Goal: Task Accomplishment & Management: Use online tool/utility

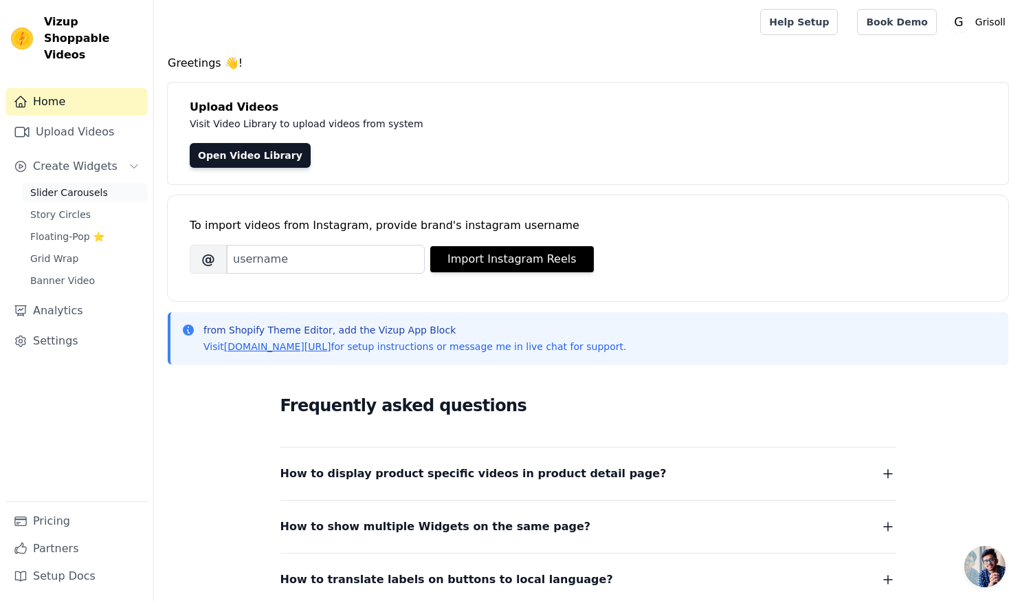
click at [61, 186] on span "Slider Carousels" at bounding box center [69, 193] width 78 height 14
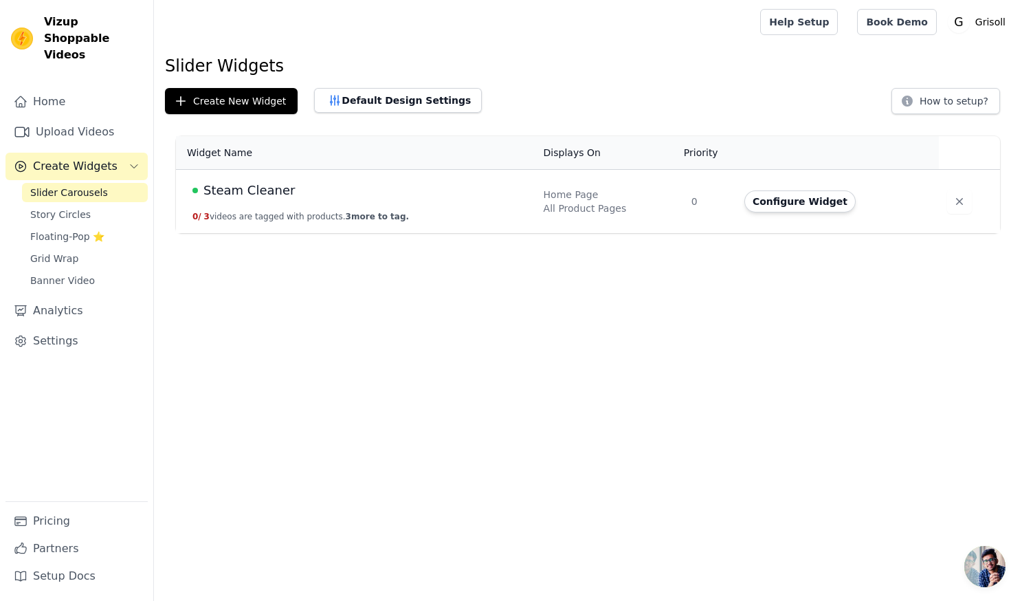
click at [379, 197] on div "Steam Cleaner" at bounding box center [359, 190] width 335 height 19
click at [377, 217] on span "3 more to tag." at bounding box center [377, 217] width 63 height 10
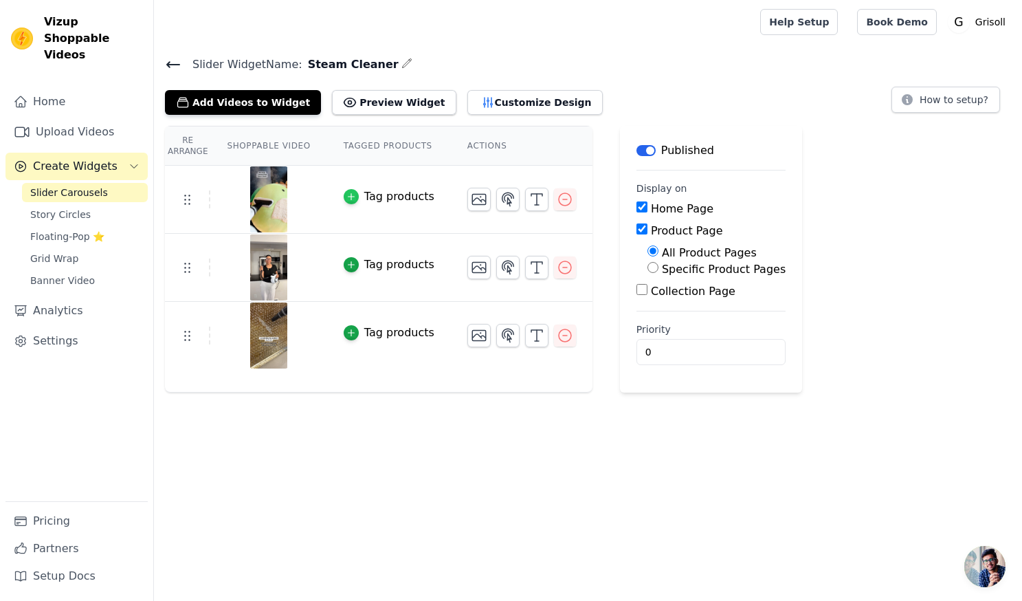
click at [354, 196] on icon "button" at bounding box center [351, 197] width 10 height 10
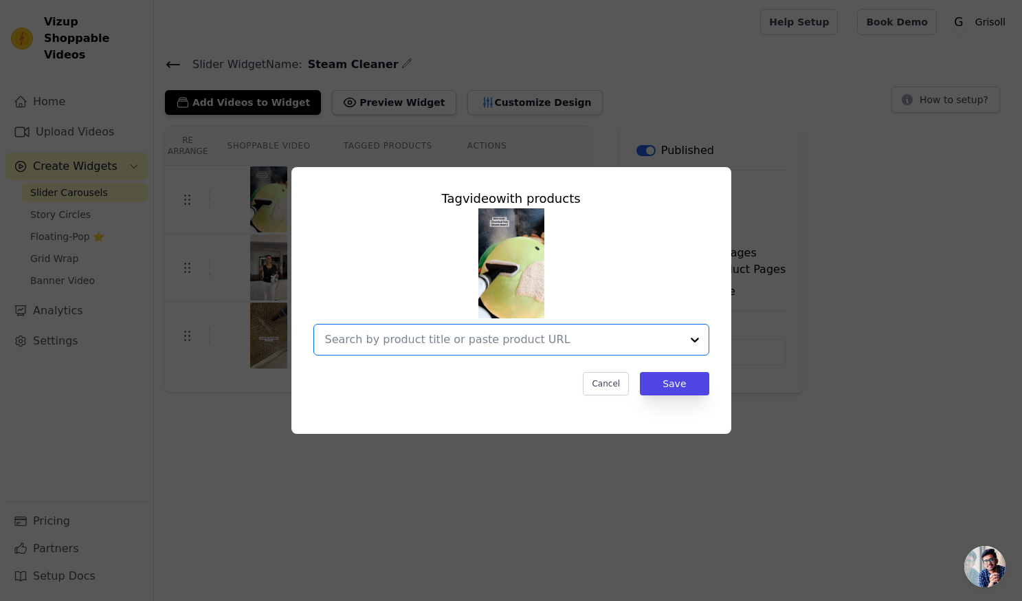
click at [635, 339] on input "text" at bounding box center [503, 339] width 356 height 16
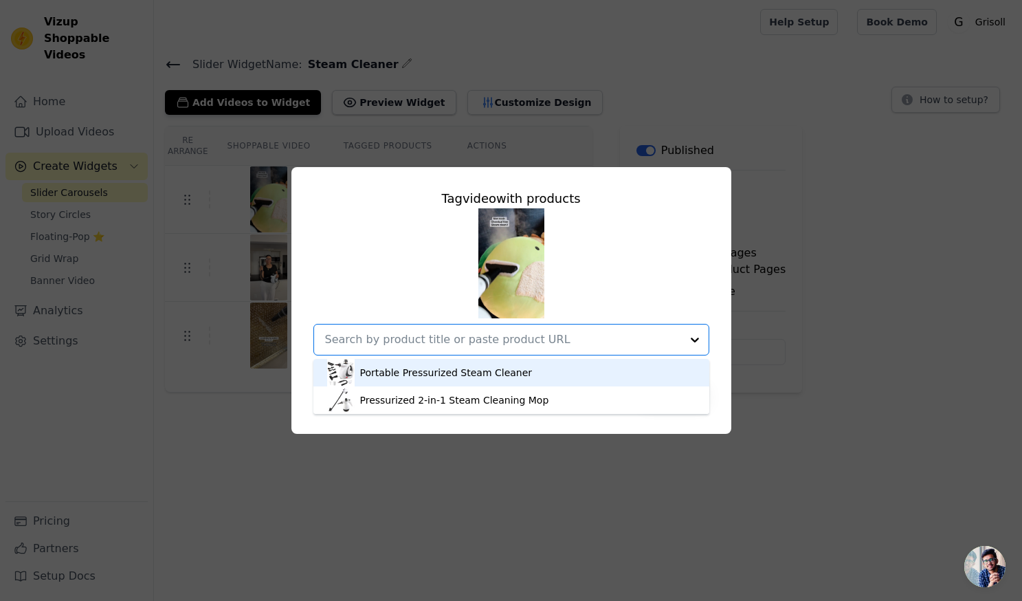
click at [454, 373] on div "Portable Pressurized Steam Cleaner" at bounding box center [446, 373] width 173 height 14
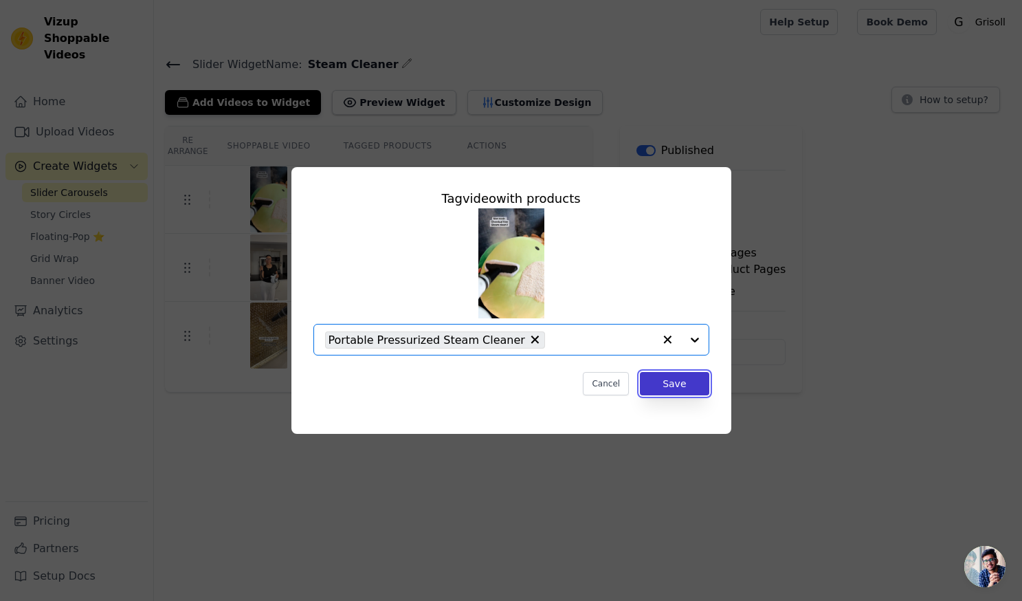
click at [684, 386] on button "Save" at bounding box center [674, 383] width 69 height 23
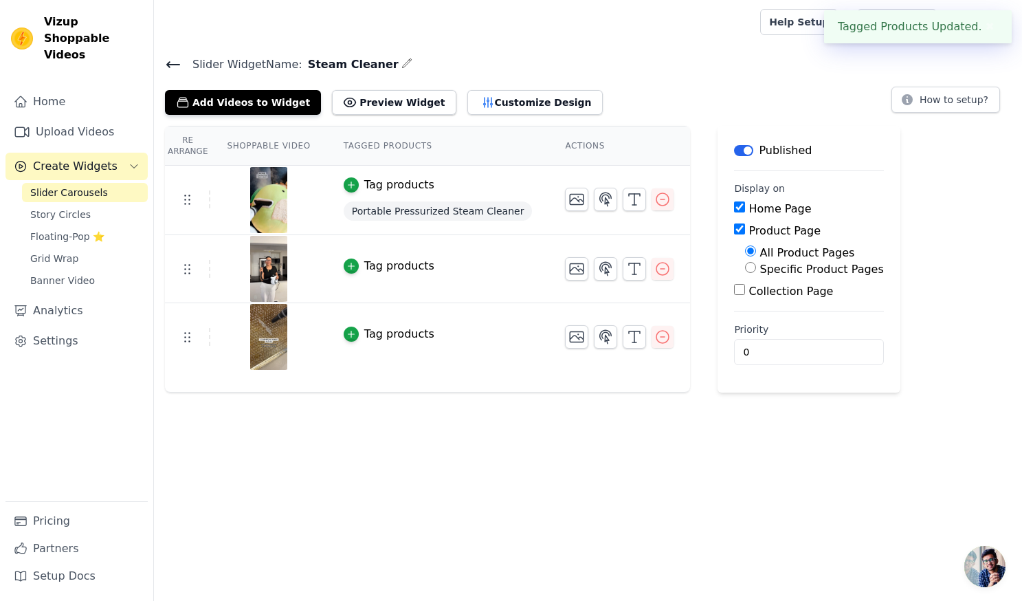
click at [371, 266] on div "Tag products" at bounding box center [399, 266] width 70 height 16
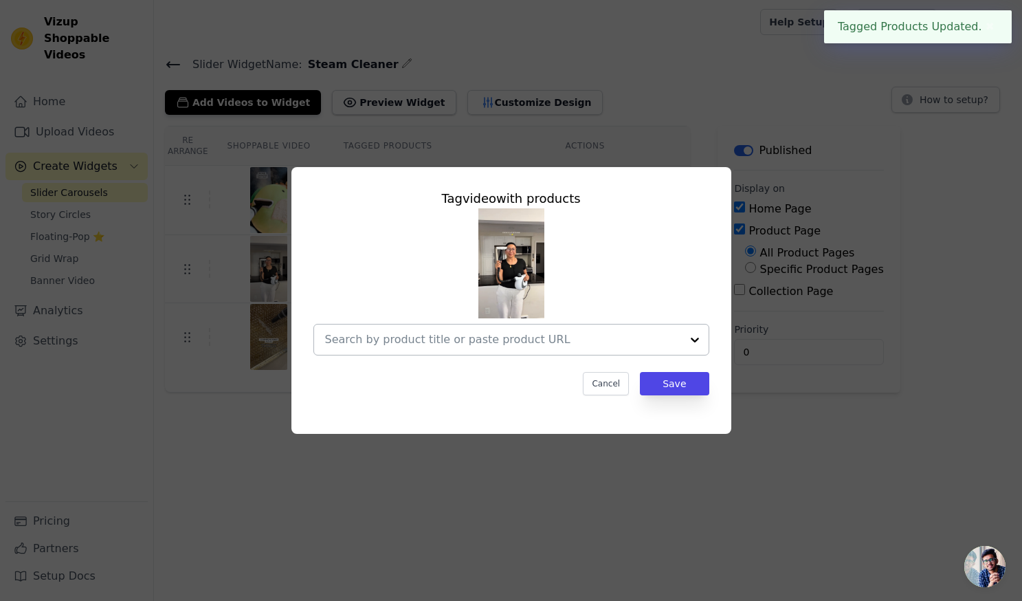
click at [472, 342] on input "text" at bounding box center [503, 339] width 356 height 16
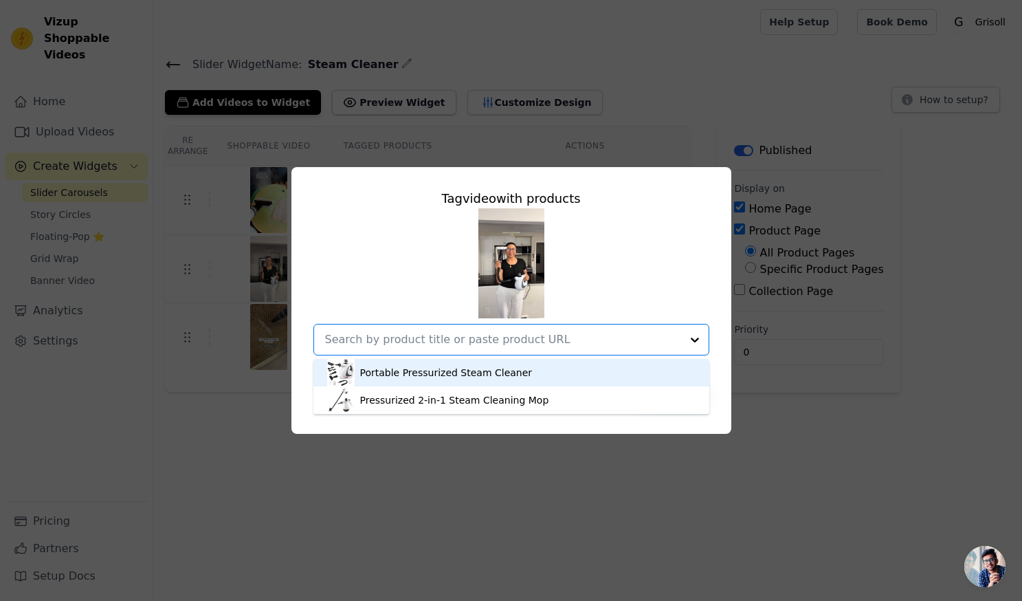
drag, startPoint x: 452, startPoint y: 369, endPoint x: 588, endPoint y: 373, distance: 135.5
click at [452, 369] on div "Portable Pressurized Steam Cleaner" at bounding box center [446, 373] width 173 height 14
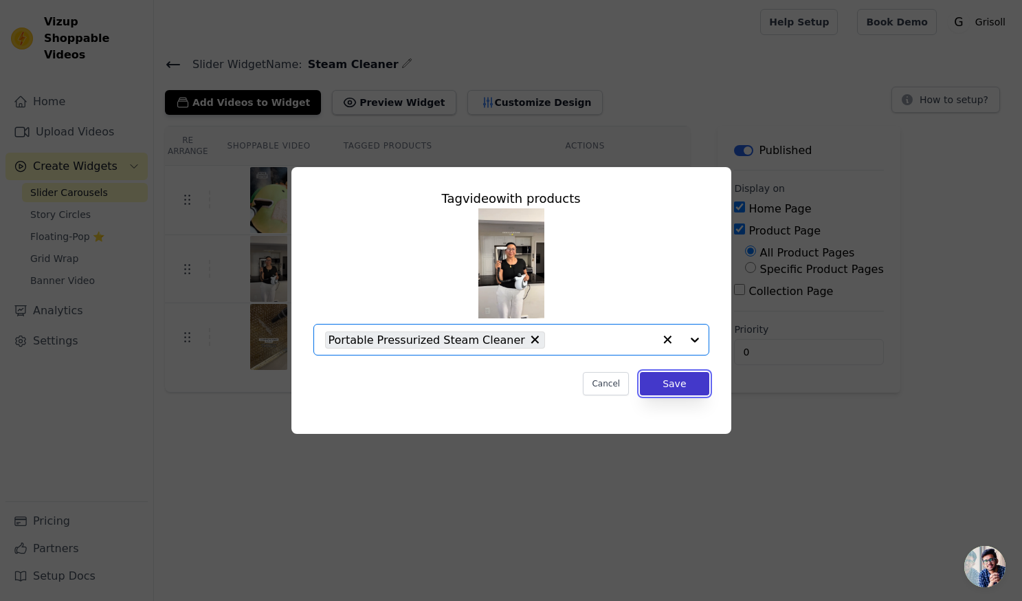
click at [692, 384] on button "Save" at bounding box center [674, 383] width 69 height 23
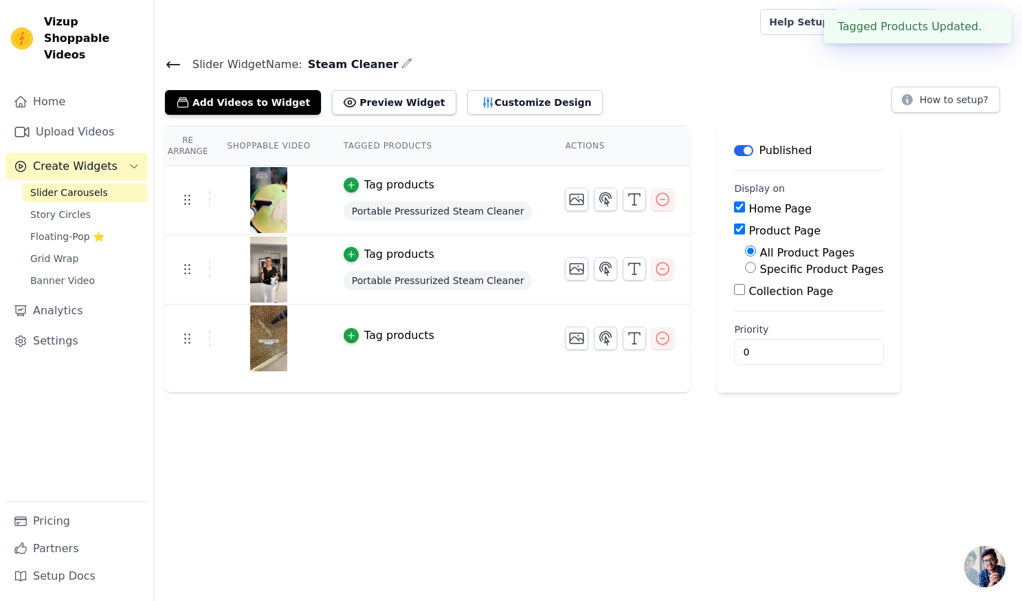
click at [386, 334] on div "Tag products" at bounding box center [399, 335] width 70 height 16
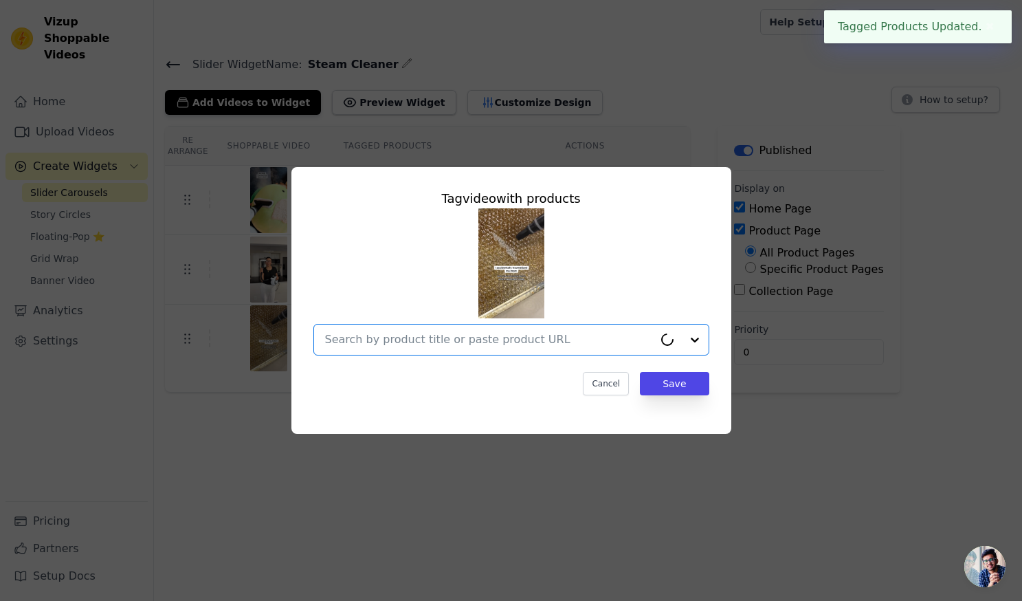
click at [426, 341] on input "text" at bounding box center [489, 339] width 329 height 16
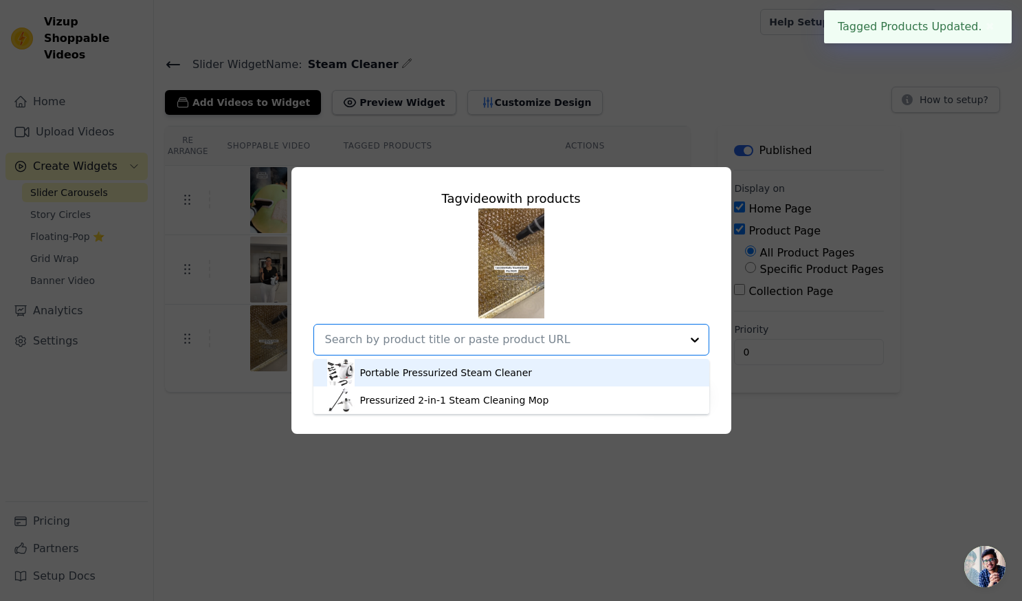
click at [433, 373] on div "Portable Pressurized Steam Cleaner" at bounding box center [446, 373] width 173 height 14
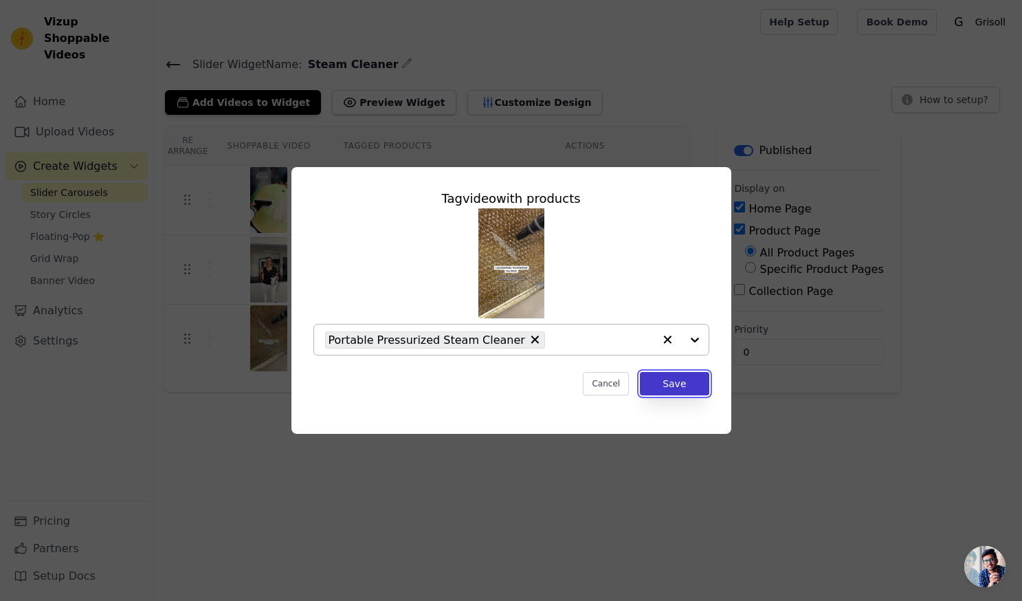
drag, startPoint x: 688, startPoint y: 379, endPoint x: 683, endPoint y: 387, distance: 9.9
click at [689, 379] on button "Save" at bounding box center [674, 383] width 69 height 23
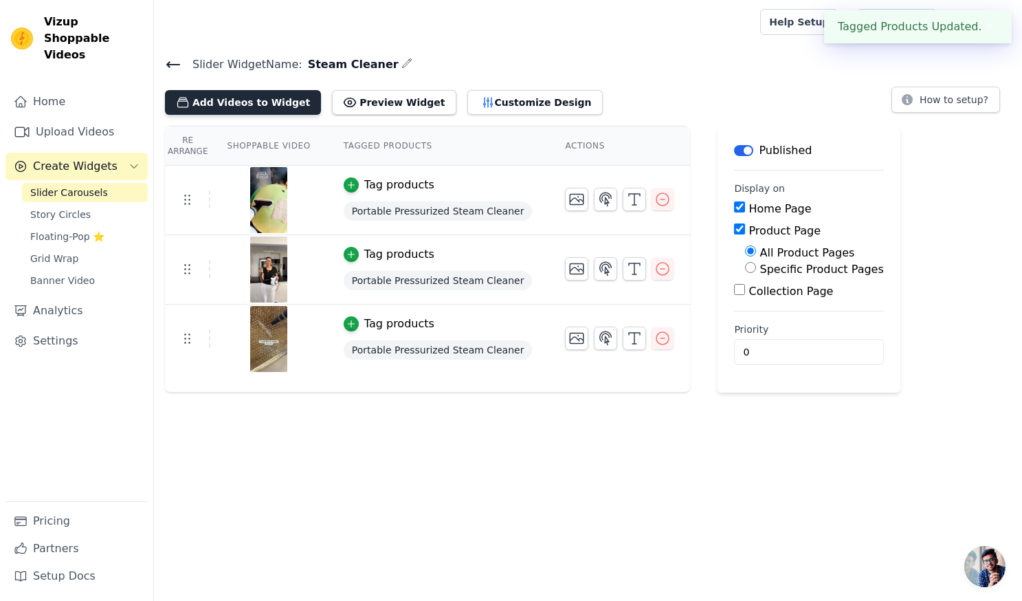
click at [221, 95] on button "Add Videos to Widget" at bounding box center [243, 102] width 156 height 25
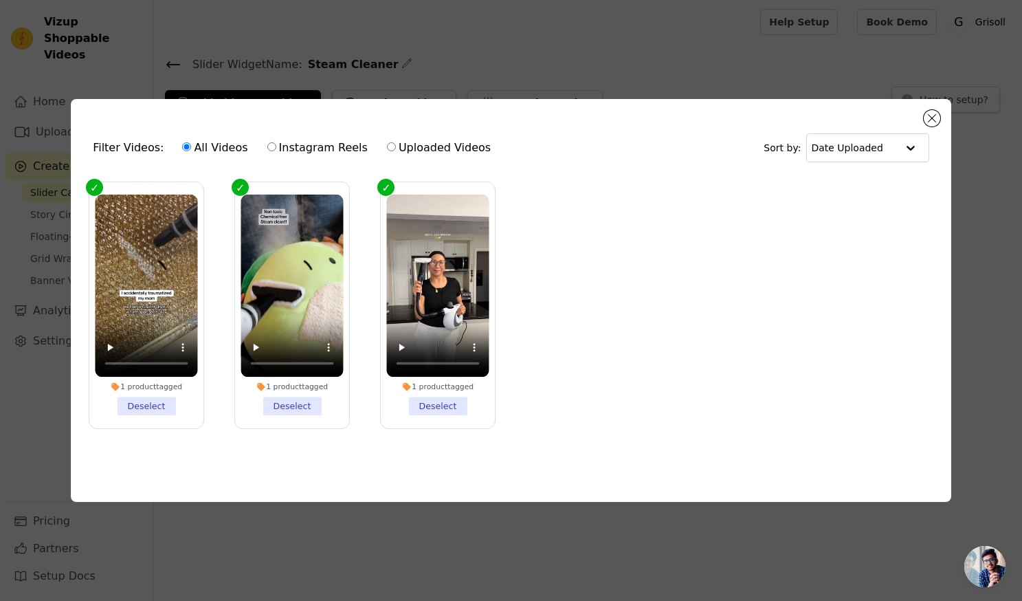
click at [698, 71] on div "Filter Videos: All Videos Instagram Reels Uploaded Videos Sort by: Date Uploade…" at bounding box center [511, 300] width 1022 height 601
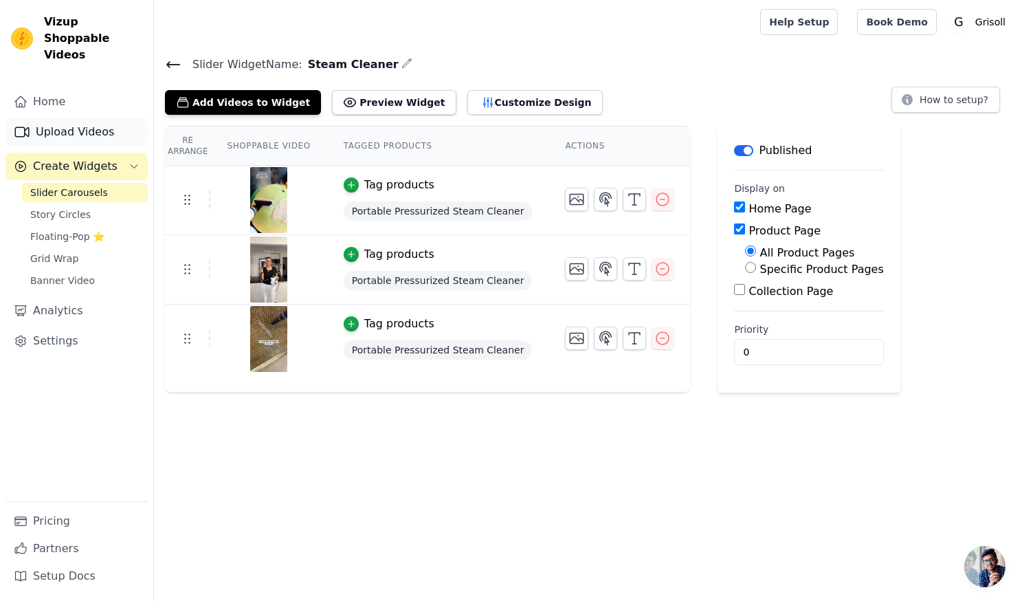
click at [87, 118] on link "Upload Videos" at bounding box center [76, 131] width 142 height 27
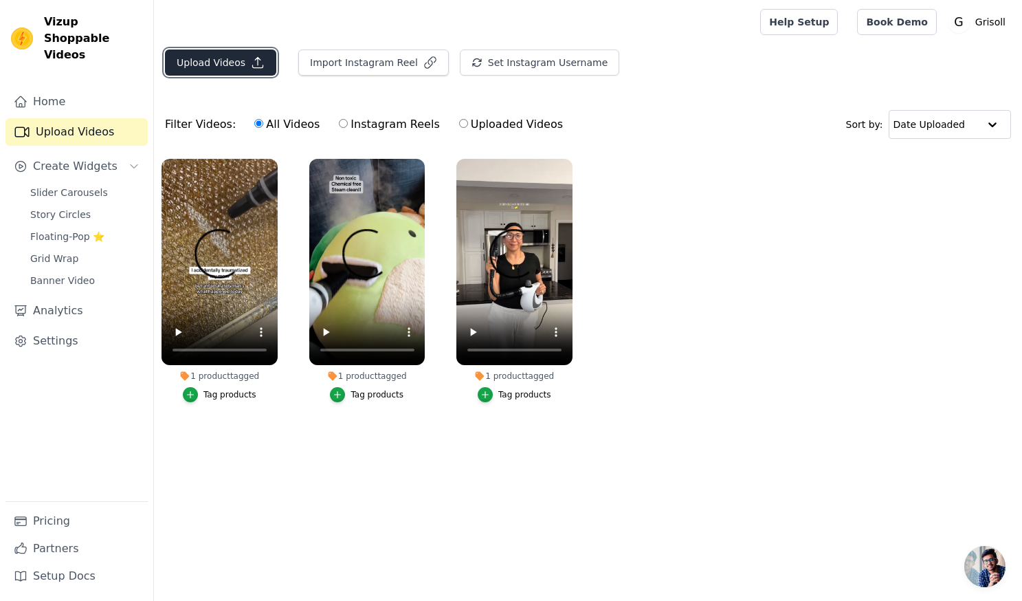
click at [207, 62] on button "Upload Videos" at bounding box center [220, 62] width 111 height 26
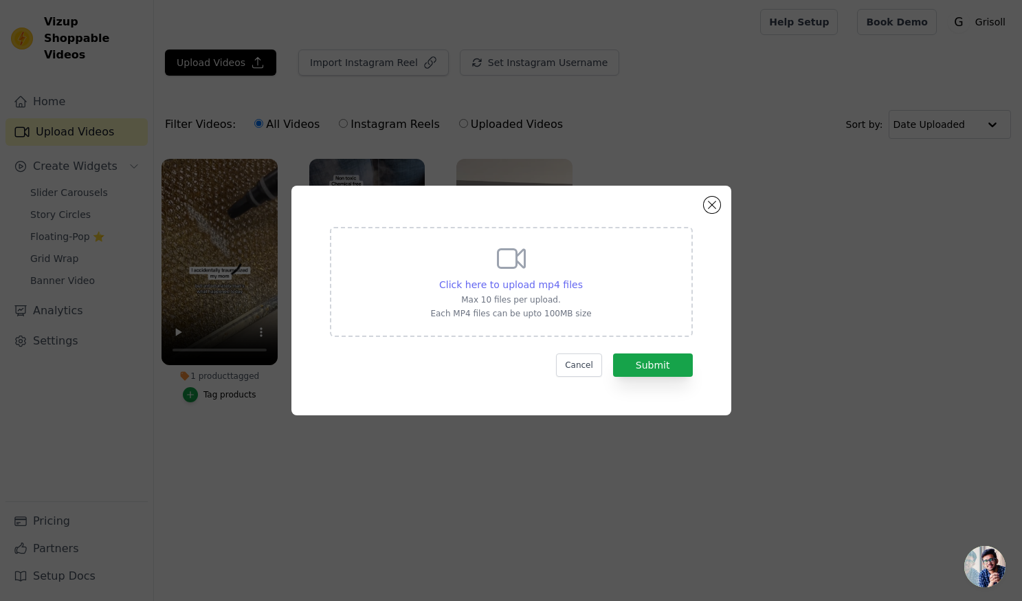
click at [512, 279] on span "Click here to upload mp4 files" at bounding box center [511, 284] width 144 height 11
click at [582, 278] on input "Click here to upload mp4 files Max 10 files per upload. Each MP4 files can be u…" at bounding box center [582, 277] width 1 height 1
type input "C:\fakepath\Grisoll Steam Cleaner Ad - Aug 2025.mp4"
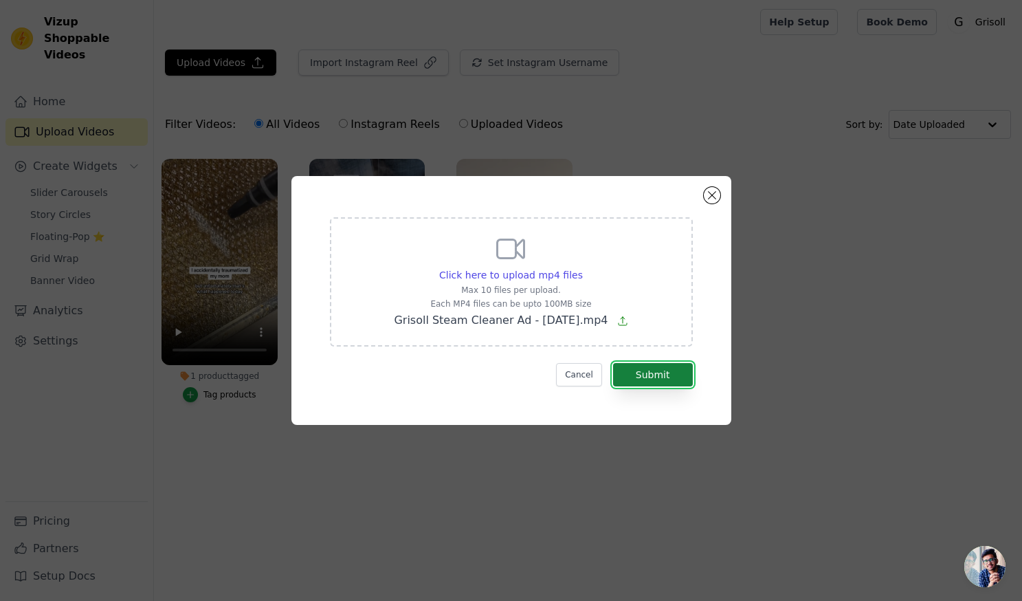
click at [664, 376] on button "Submit" at bounding box center [653, 374] width 80 height 23
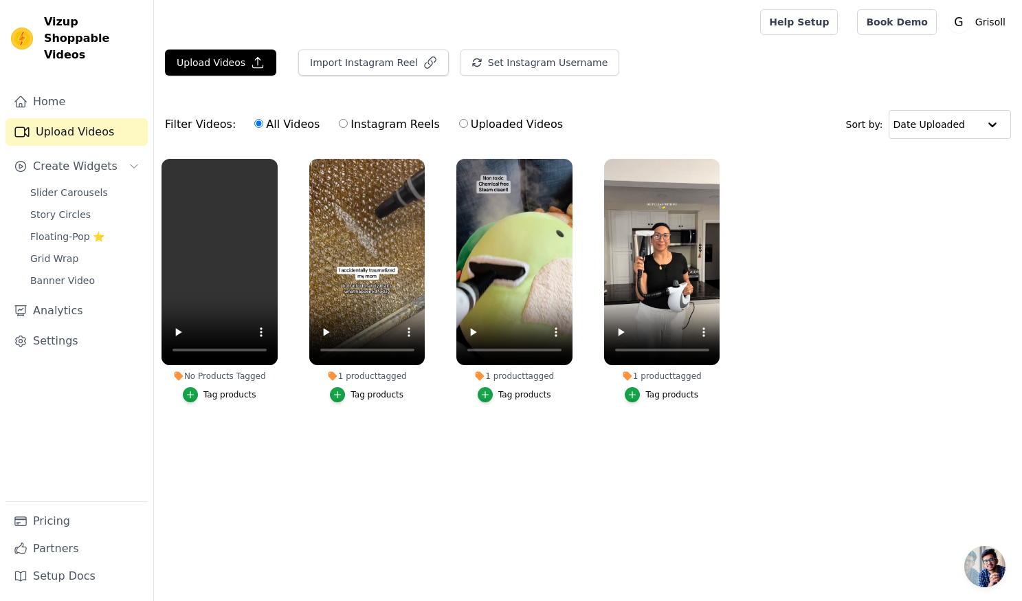
click at [226, 397] on div "Tag products" at bounding box center [229, 394] width 53 height 11
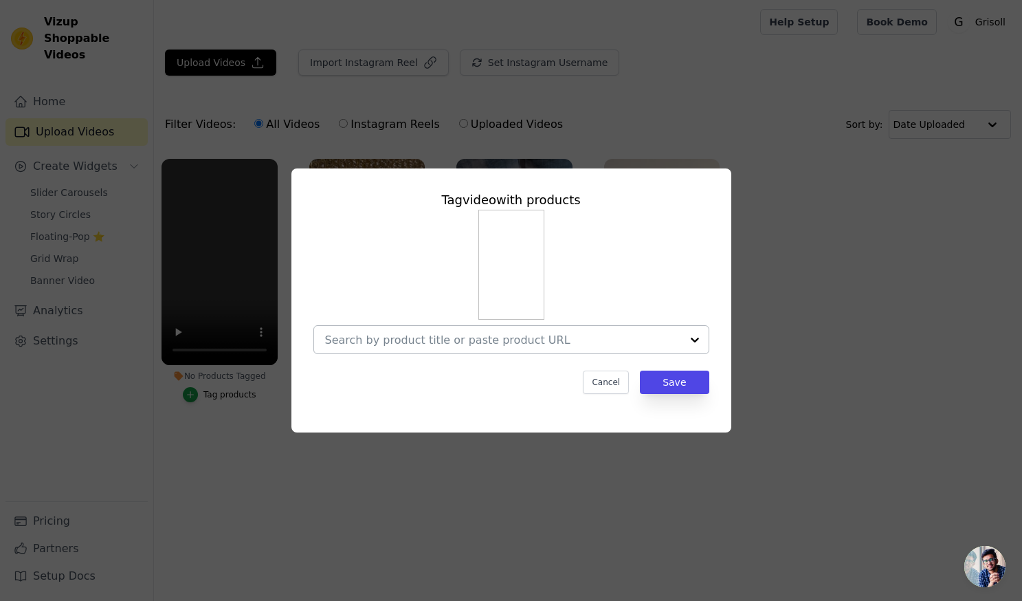
click at [579, 342] on input "No Products Tagged Tag video with products Cancel Save Tag products" at bounding box center [503, 339] width 356 height 13
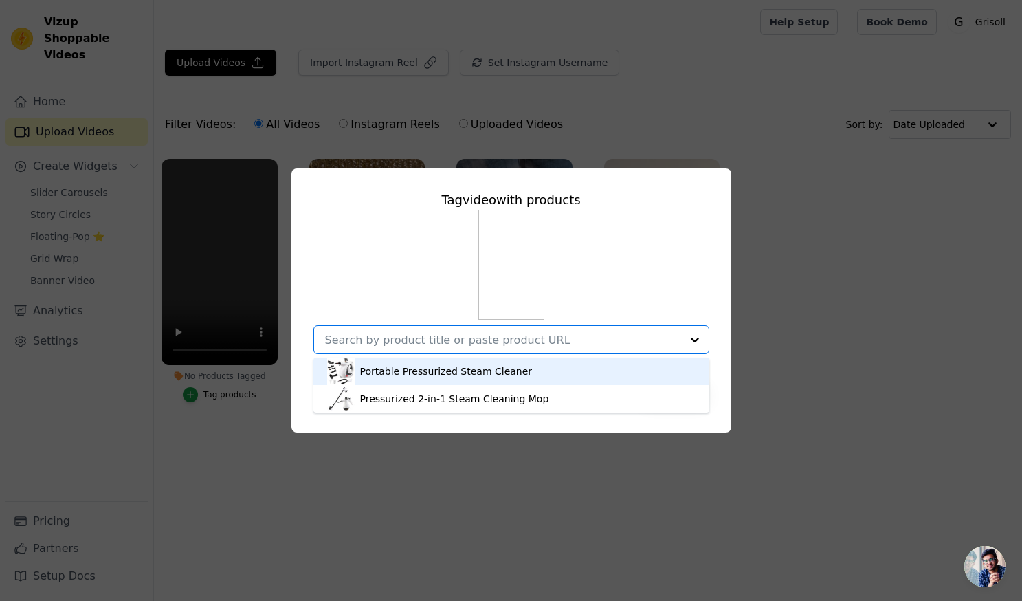
click at [438, 371] on div "Portable Pressurized Steam Cleaner" at bounding box center [446, 371] width 173 height 14
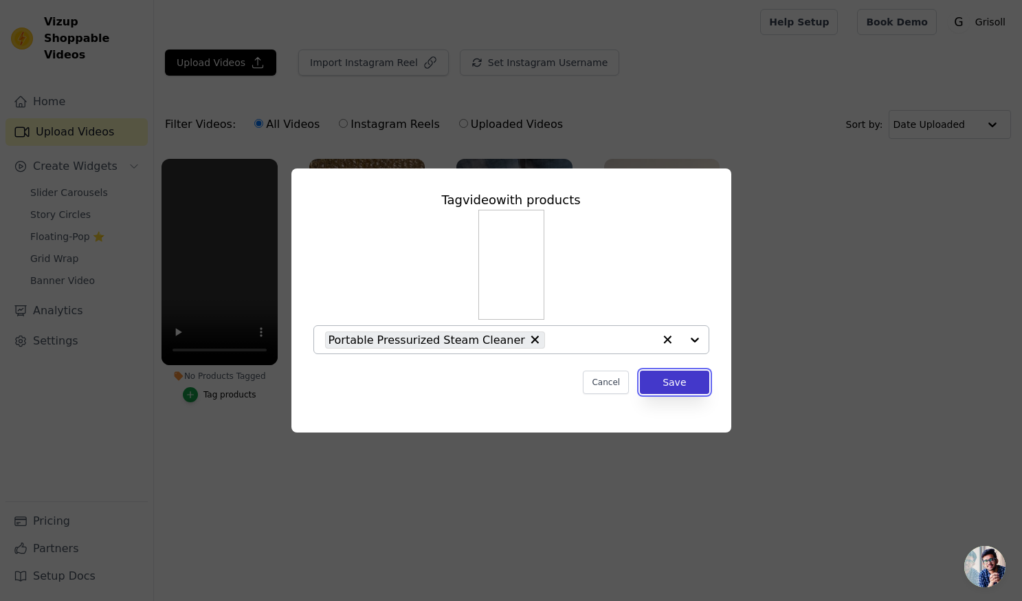
click at [694, 384] on button "Save" at bounding box center [674, 382] width 69 height 23
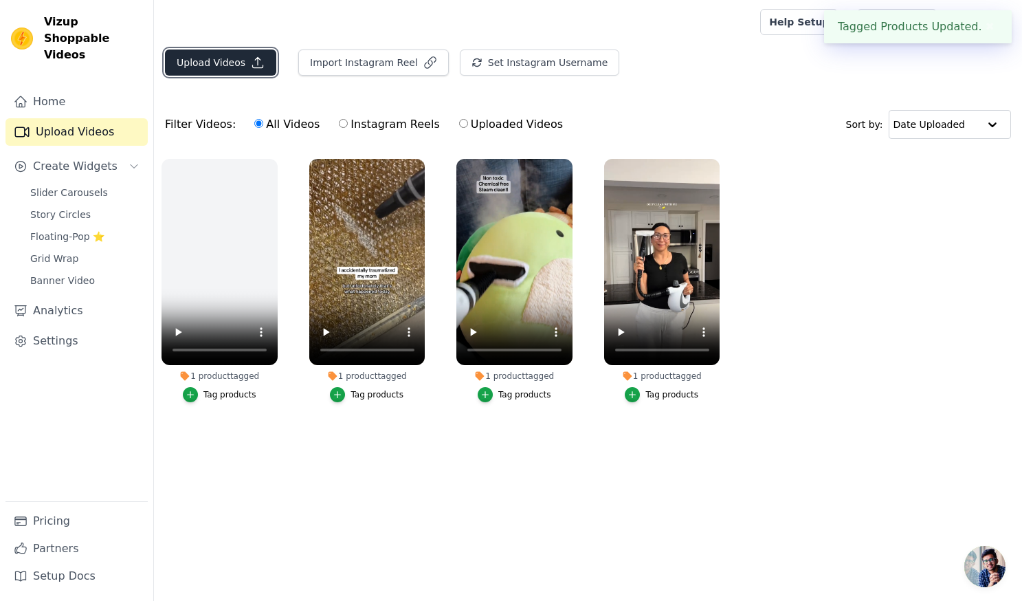
click at [201, 63] on button "Upload Videos" at bounding box center [220, 62] width 111 height 26
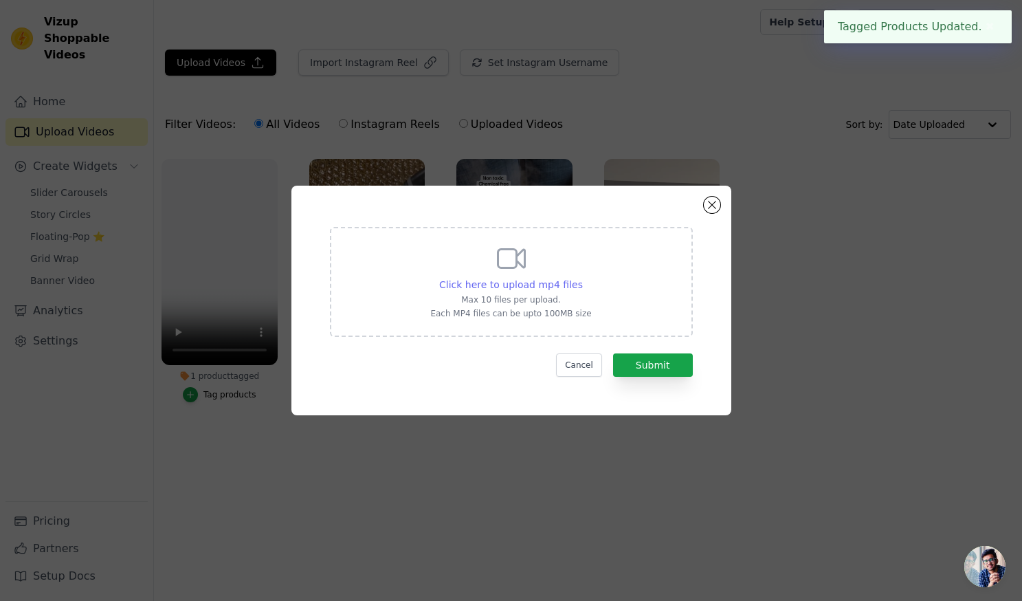
click at [486, 283] on span "Click here to upload mp4 files" at bounding box center [511, 284] width 144 height 11
click at [582, 278] on input "Click here to upload mp4 files Max 10 files per upload. Each MP4 files can be u…" at bounding box center [582, 277] width 1 height 1
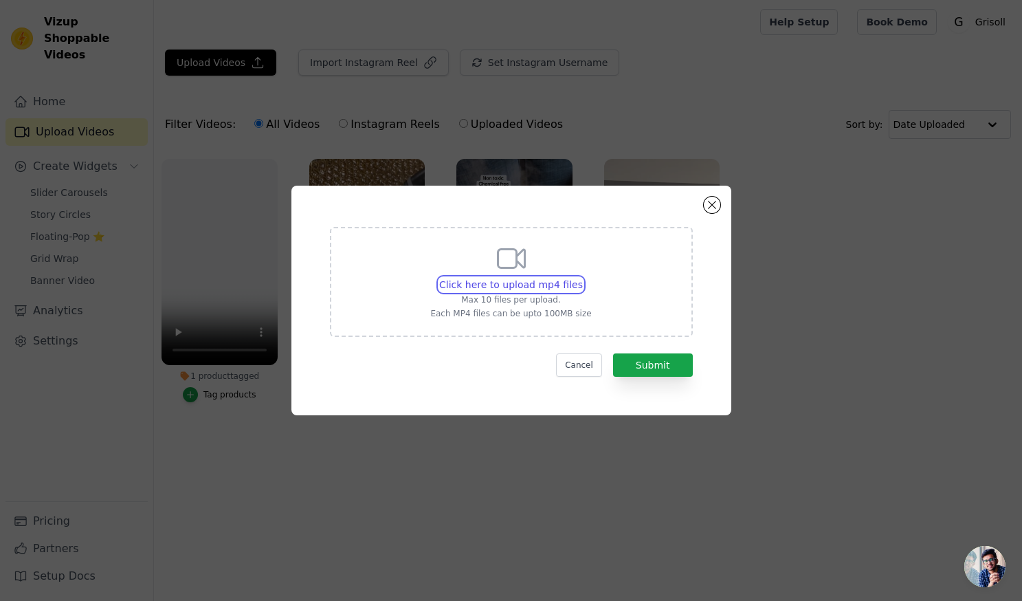
type input "C:\fakepath\video_7376816739809594666.mp4"
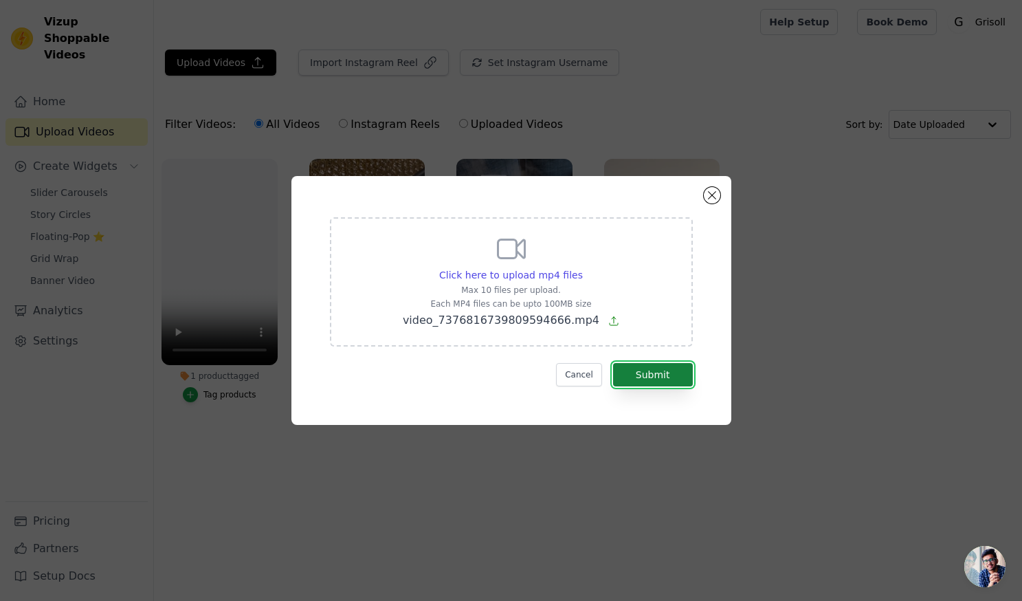
click at [658, 375] on button "Submit" at bounding box center [653, 374] width 80 height 23
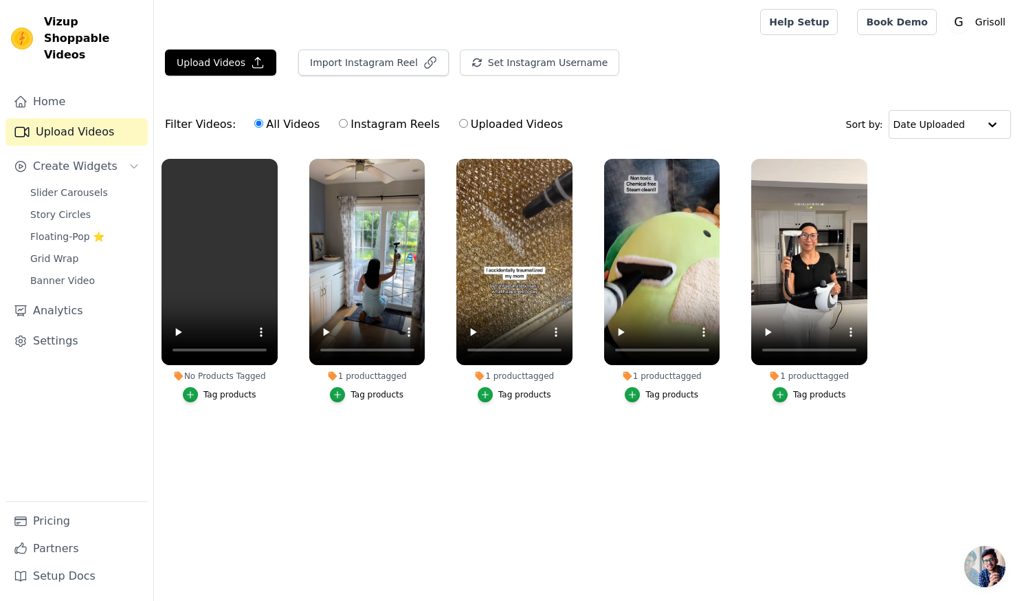
click at [230, 397] on div "Tag products" at bounding box center [229, 394] width 53 height 11
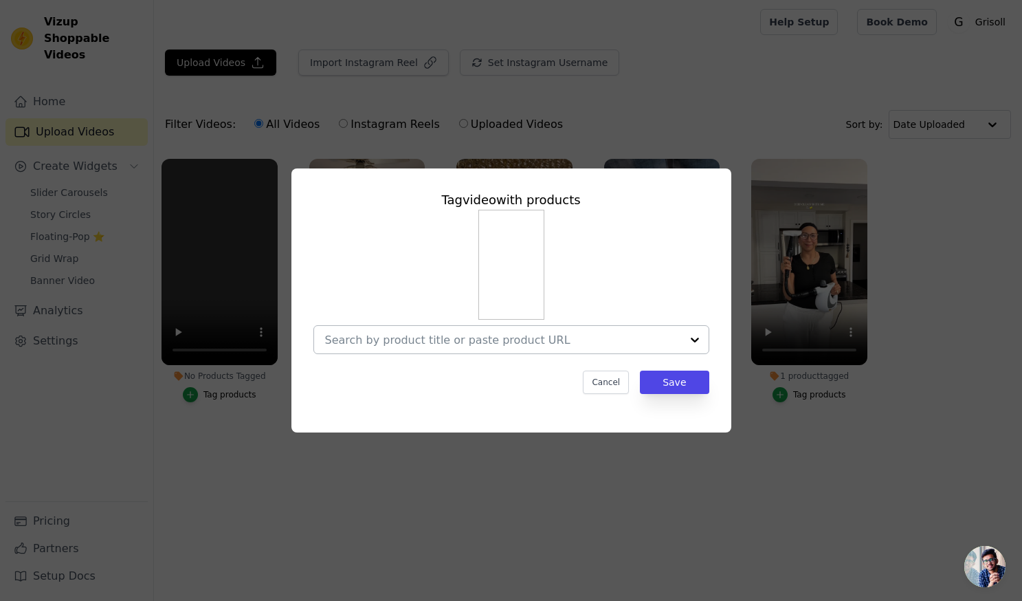
click at [546, 342] on input "No Products Tagged Tag video with products Cancel Save Tag products" at bounding box center [503, 339] width 356 height 13
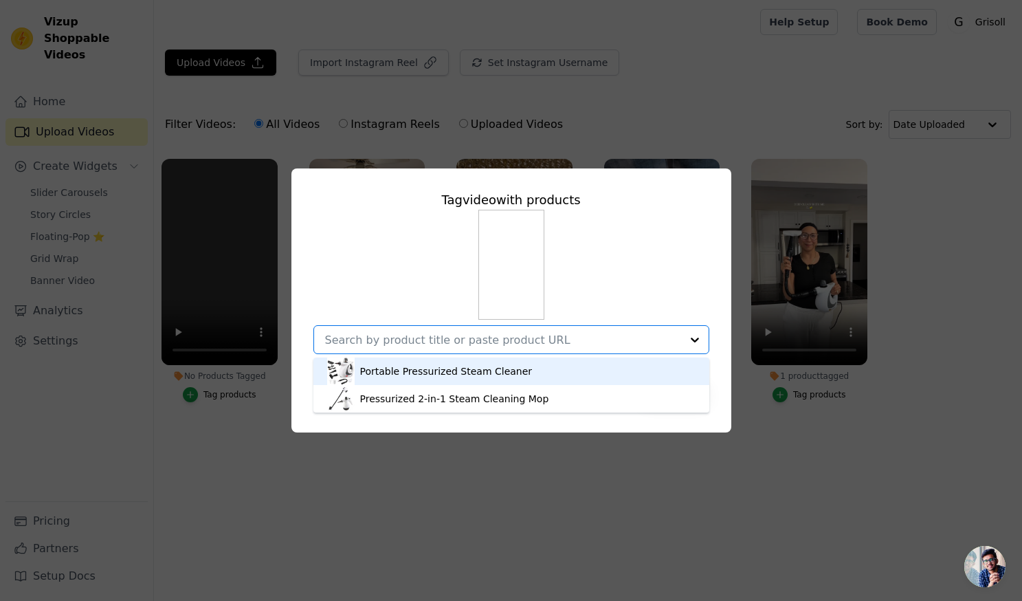
click at [489, 373] on div "Portable Pressurized Steam Cleaner" at bounding box center [446, 371] width 173 height 14
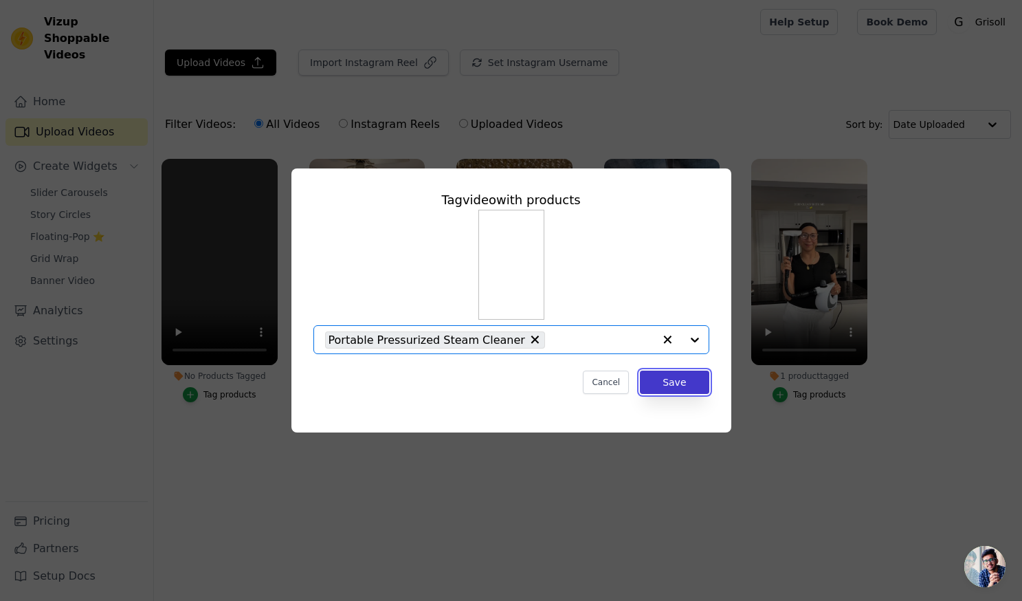
click at [665, 385] on button "Save" at bounding box center [674, 382] width 69 height 23
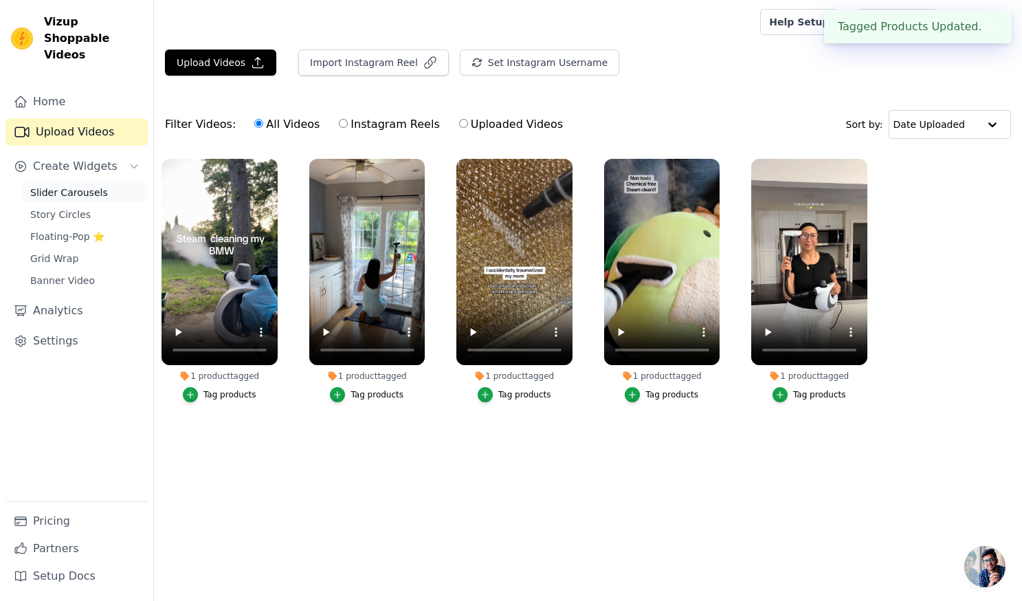
click at [58, 186] on span "Slider Carousels" at bounding box center [69, 193] width 78 height 14
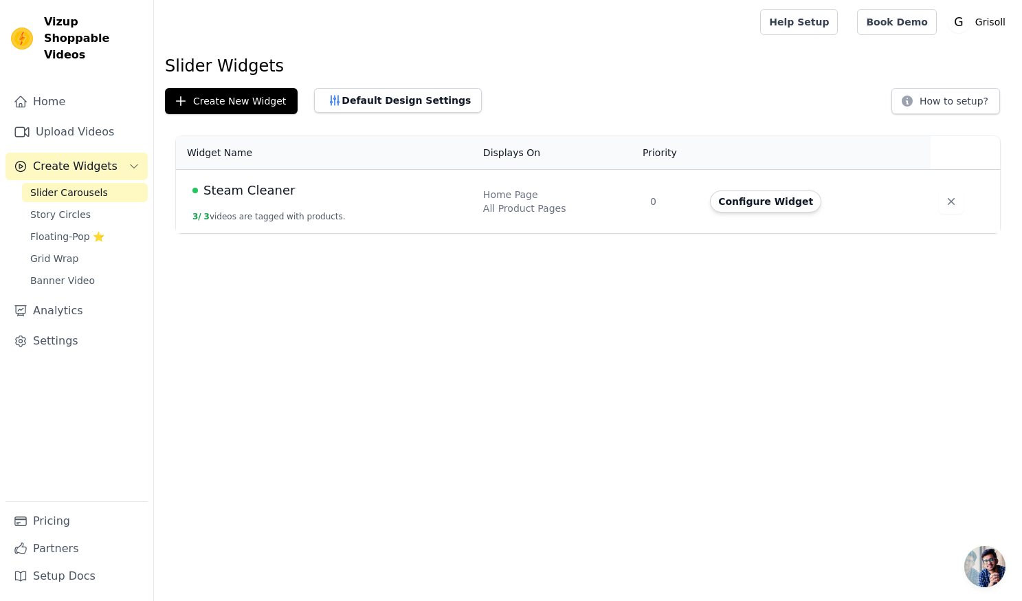
click at [397, 199] on div "Steam Cleaner" at bounding box center [329, 190] width 274 height 19
click at [759, 205] on button "Configure Widget" at bounding box center [765, 201] width 111 height 22
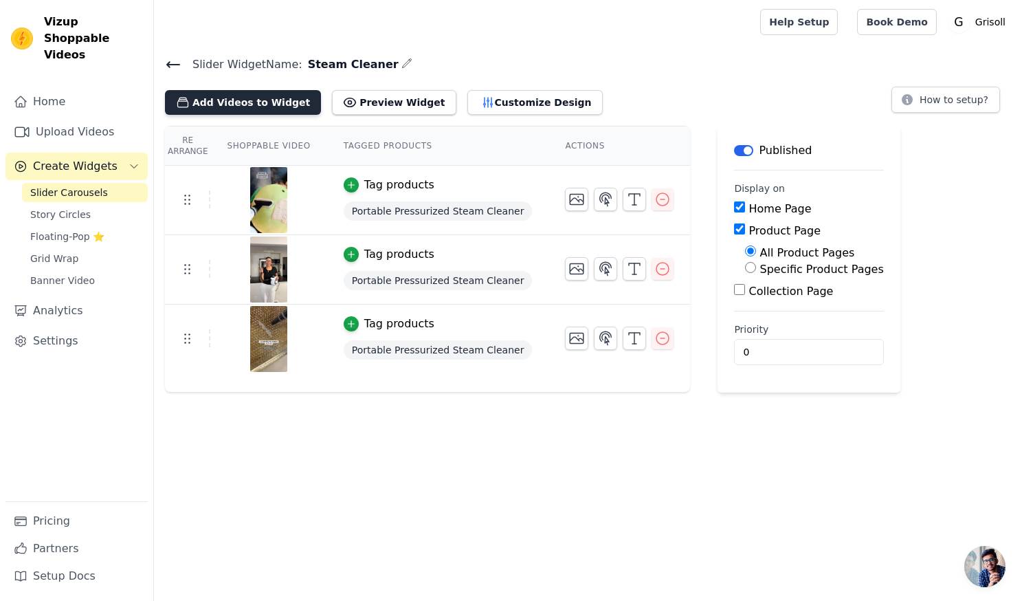
click at [230, 100] on button "Add Videos to Widget" at bounding box center [243, 102] width 156 height 25
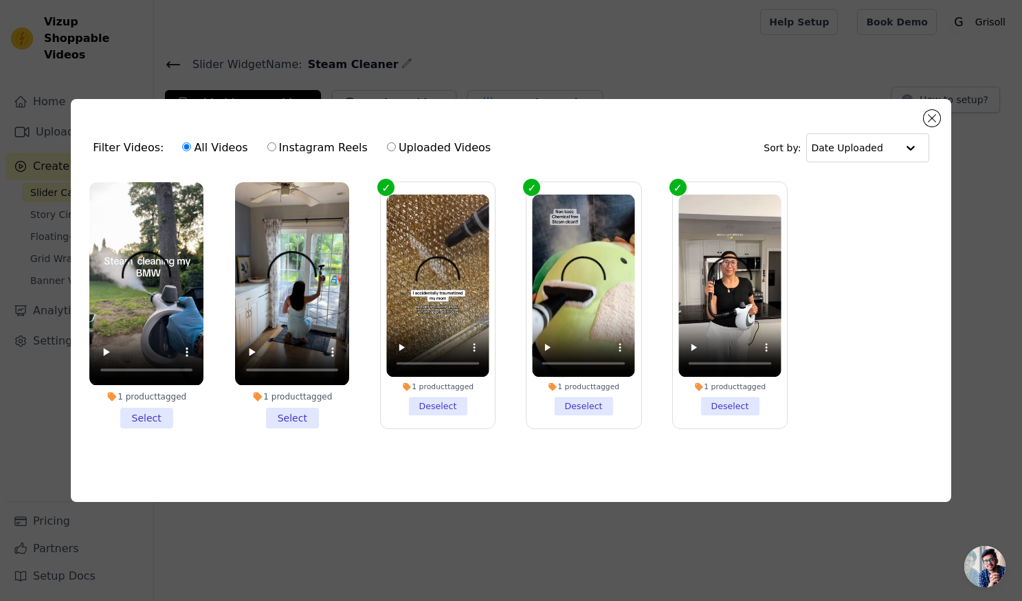
drag, startPoint x: 153, startPoint y: 418, endPoint x: 178, endPoint y: 418, distance: 24.7
click at [155, 417] on li "1 product tagged Select" at bounding box center [146, 304] width 114 height 245
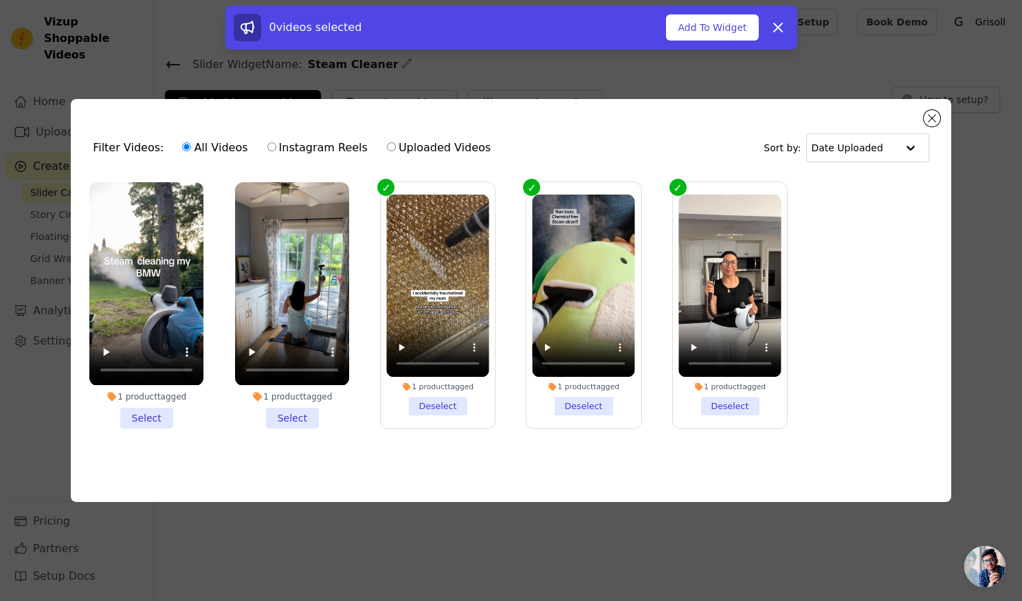
drag, startPoint x: 297, startPoint y: 417, endPoint x: 316, endPoint y: 418, distance: 18.6
click at [298, 417] on li "1 product tagged Select" at bounding box center [292, 304] width 114 height 245
click at [0, 0] on input "1 product tagged Select" at bounding box center [0, 0] width 0 height 0
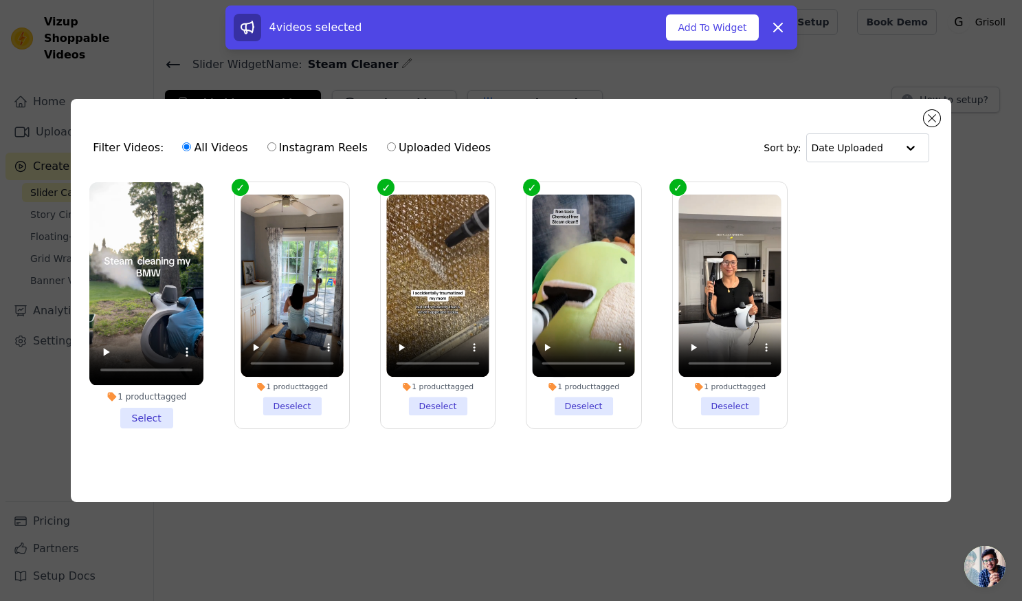
click at [144, 417] on li "1 product tagged Select" at bounding box center [146, 304] width 114 height 245
click at [0, 0] on input "1 product tagged Select" at bounding box center [0, 0] width 0 height 0
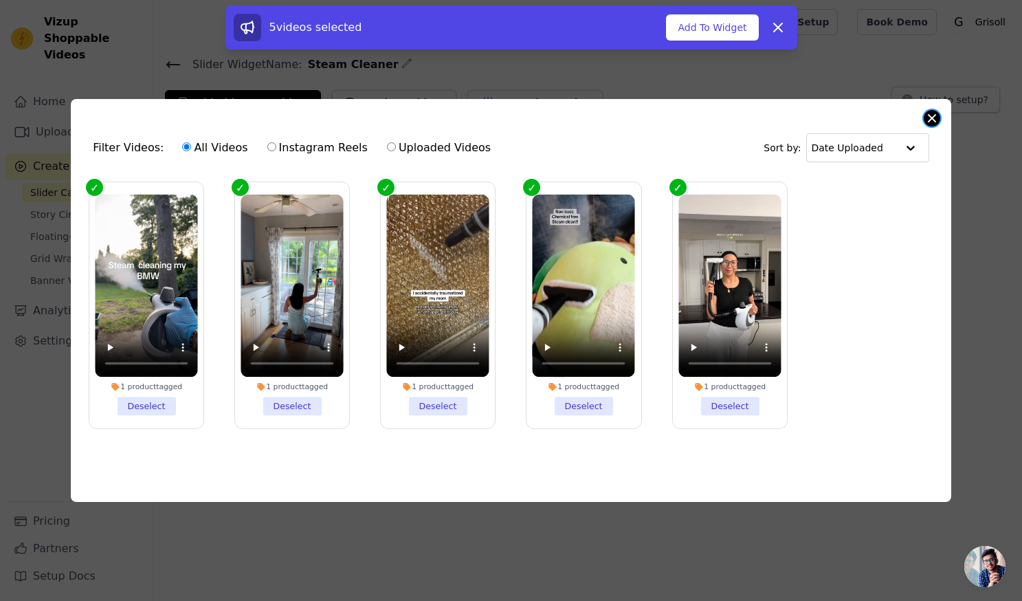
click at [932, 118] on button "Close modal" at bounding box center [932, 118] width 16 height 16
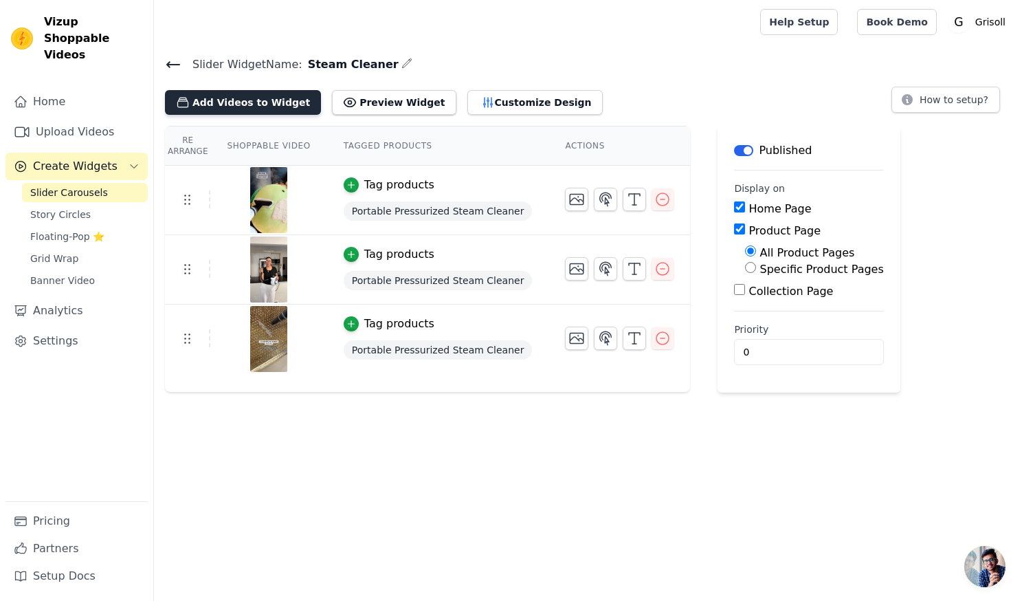
click at [239, 98] on button "Add Videos to Widget" at bounding box center [243, 102] width 156 height 25
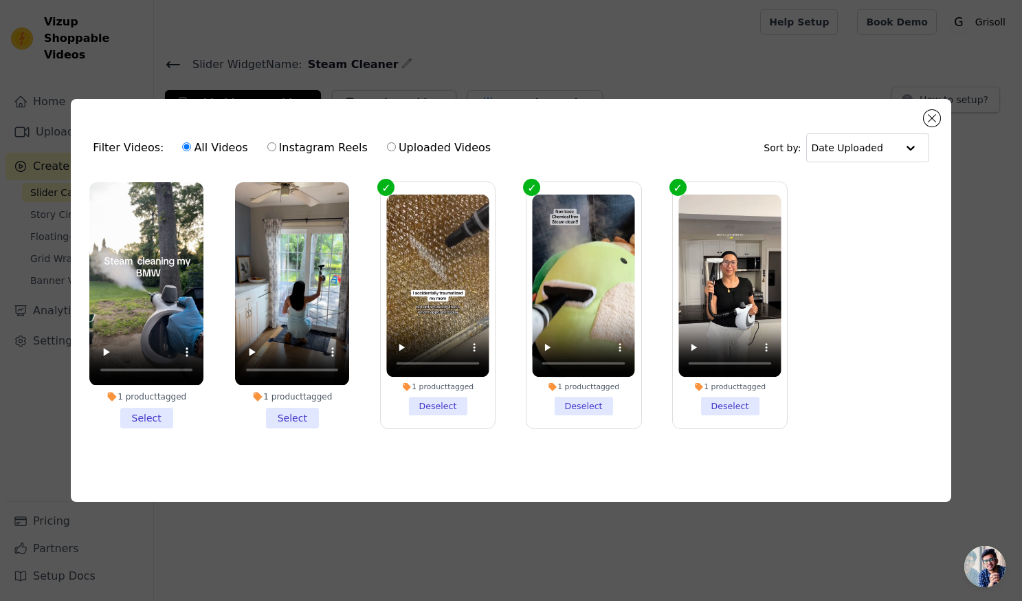
click at [148, 421] on li "1 product tagged Select" at bounding box center [146, 304] width 114 height 245
click at [0, 0] on input "1 product tagged Select" at bounding box center [0, 0] width 0 height 0
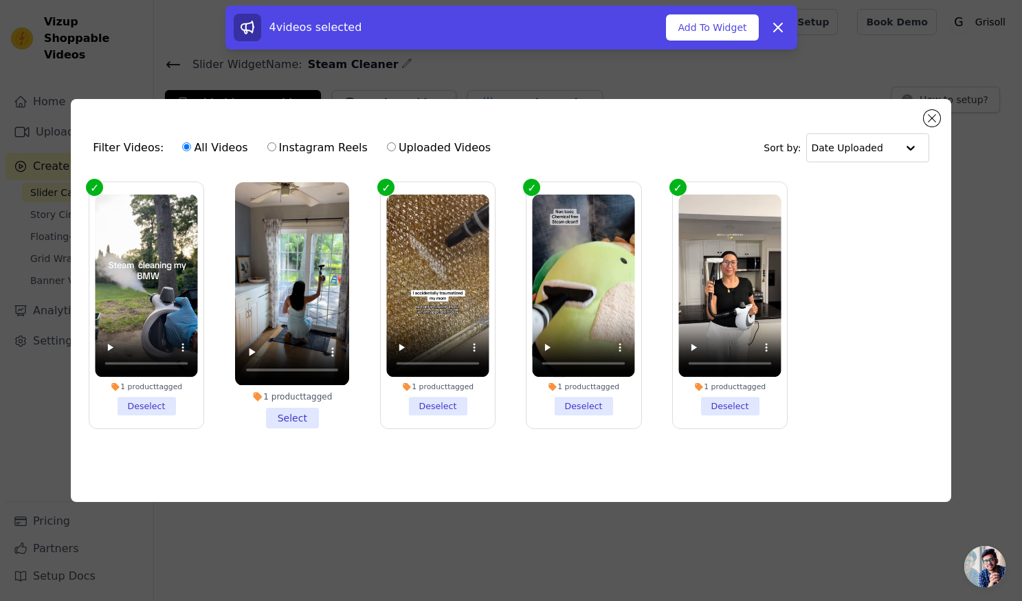
click at [278, 418] on li "1 product tagged Select" at bounding box center [292, 304] width 114 height 245
click at [0, 0] on input "1 product tagged Select" at bounding box center [0, 0] width 0 height 0
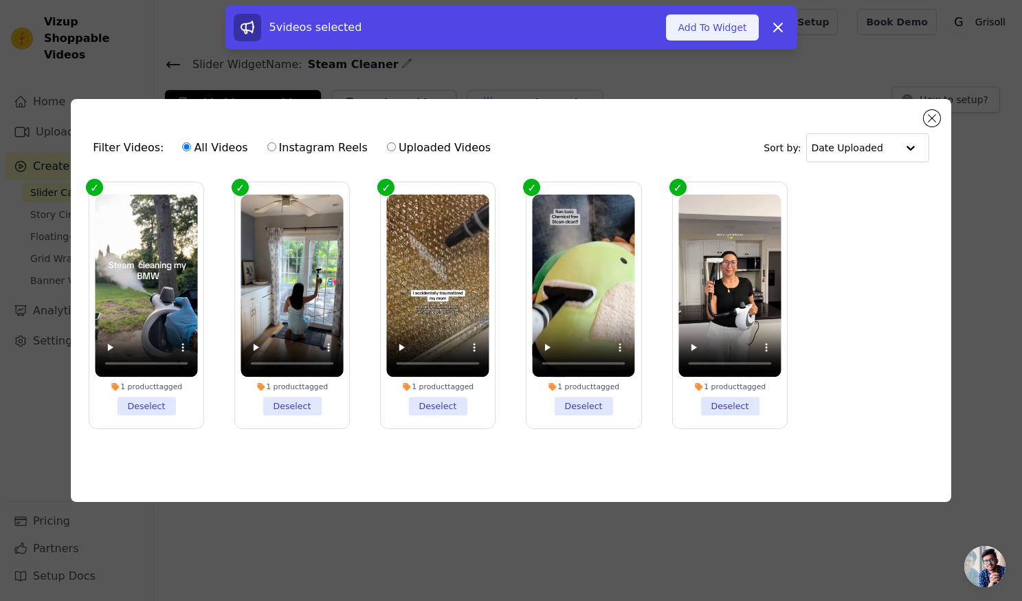
click at [705, 24] on button "Add To Widget" at bounding box center [712, 27] width 92 height 26
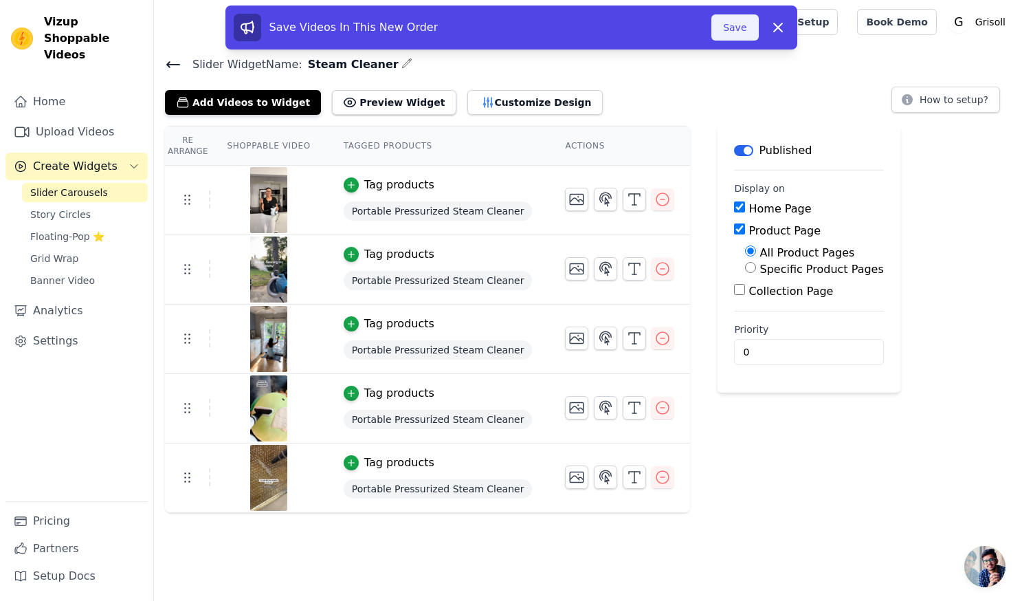
click at [738, 32] on button "Save" at bounding box center [735, 27] width 47 height 26
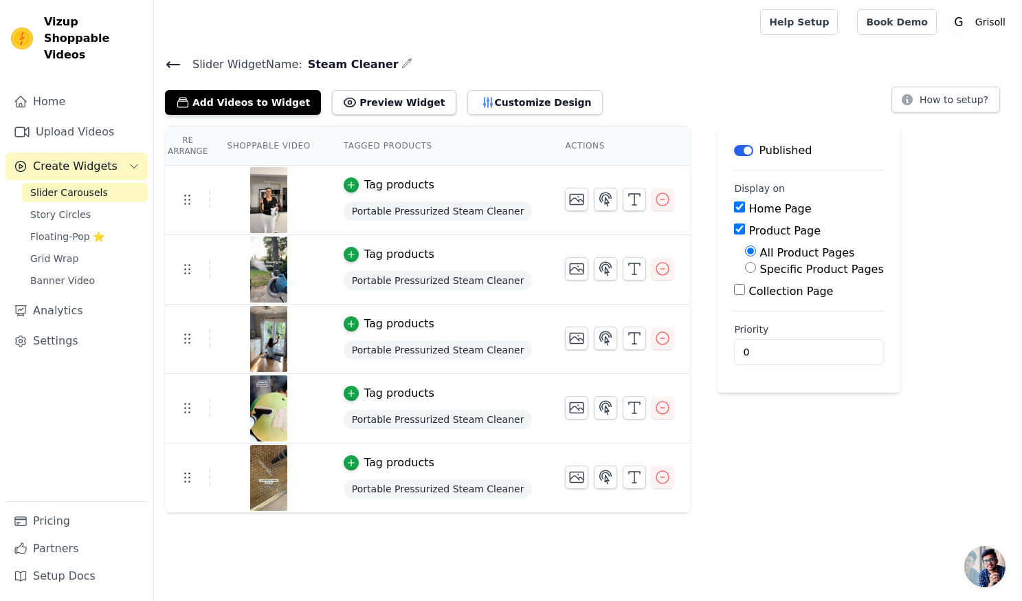
click at [403, 254] on div "Tag products" at bounding box center [399, 254] width 70 height 16
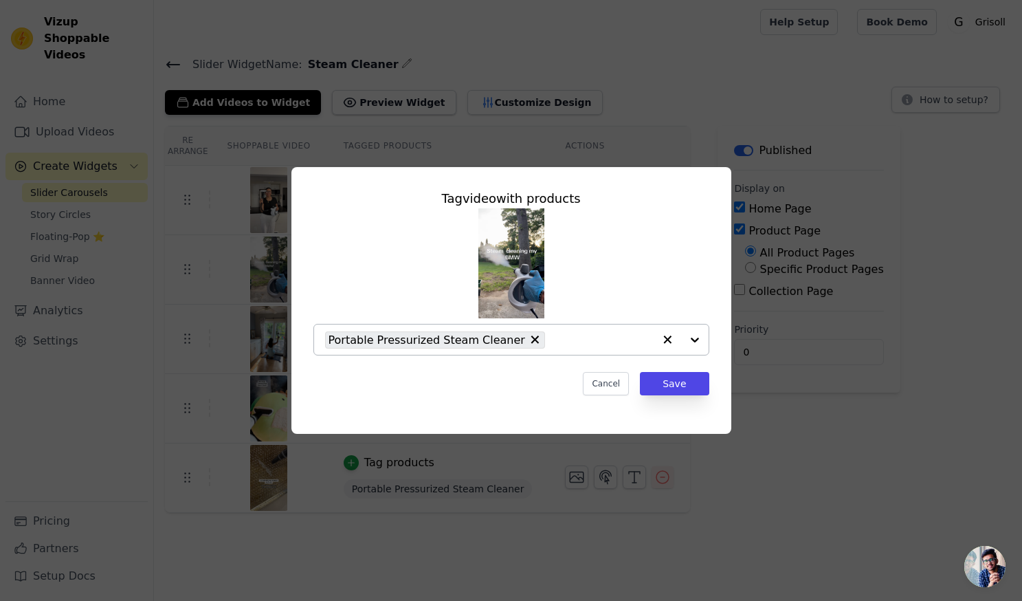
click at [670, 341] on icon "button" at bounding box center [668, 340] width 14 height 14
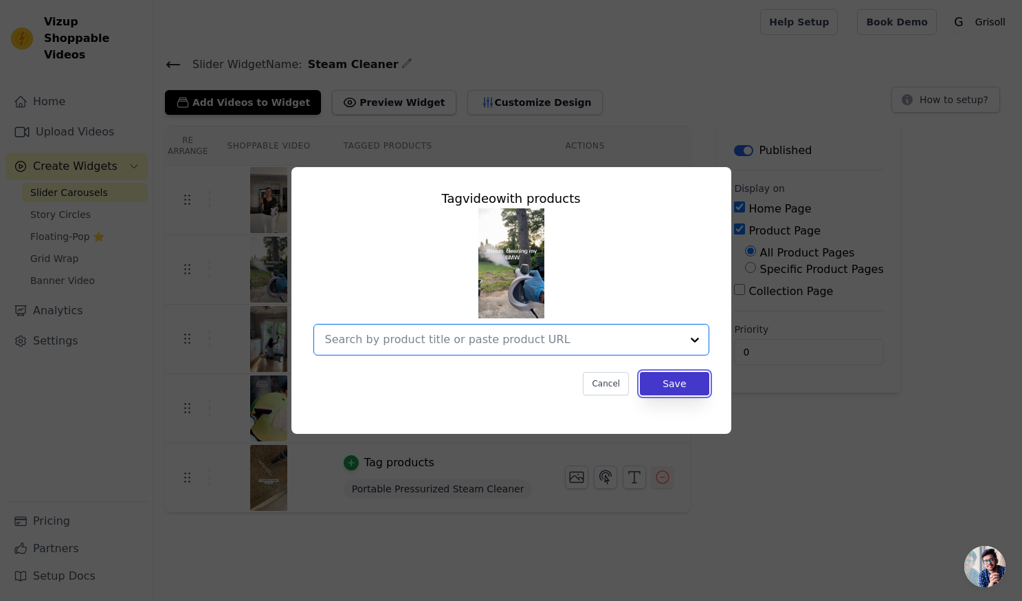
click at [674, 381] on button "Save" at bounding box center [674, 383] width 69 height 23
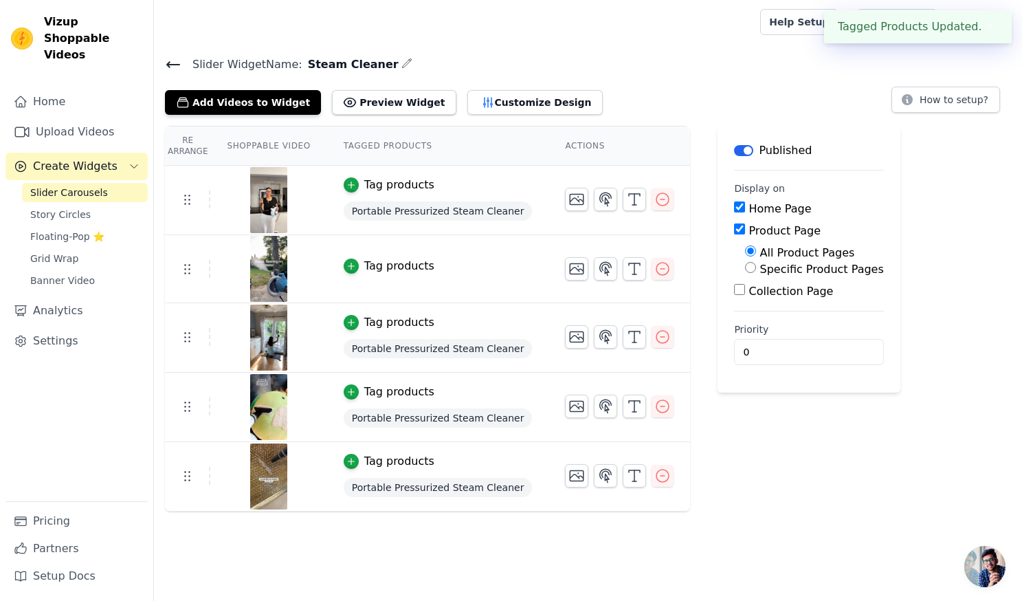
click at [410, 185] on div "Tag products" at bounding box center [399, 185] width 70 height 16
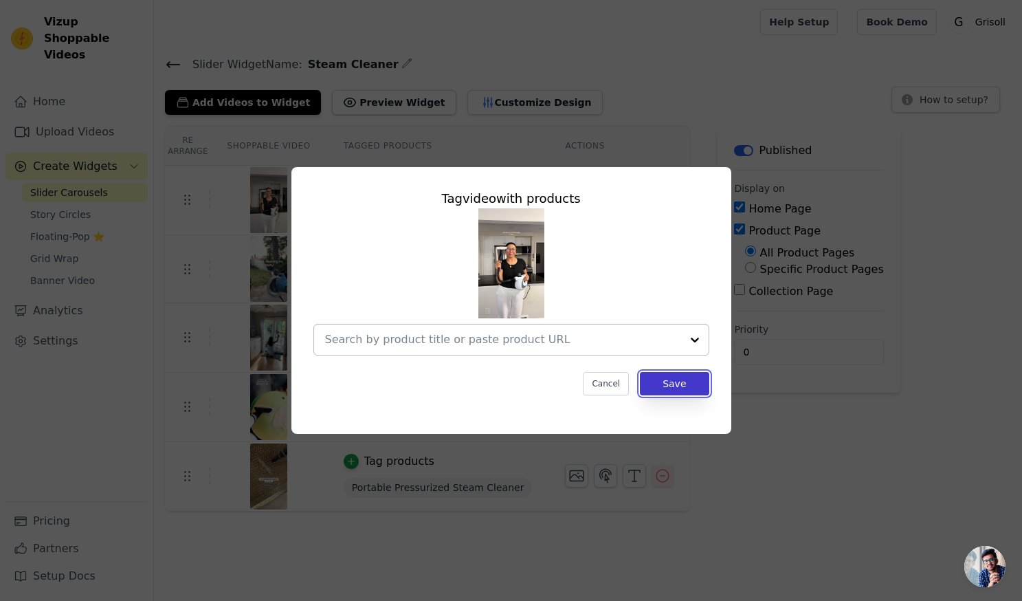
click at [659, 385] on button "Save" at bounding box center [674, 383] width 69 height 23
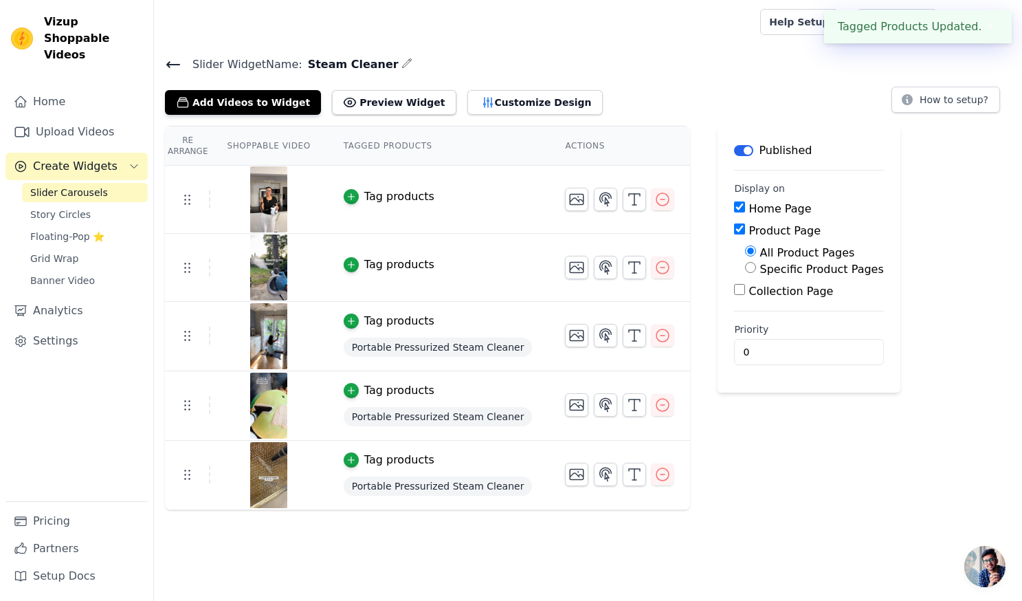
click at [397, 322] on div "Tag products" at bounding box center [399, 321] width 70 height 16
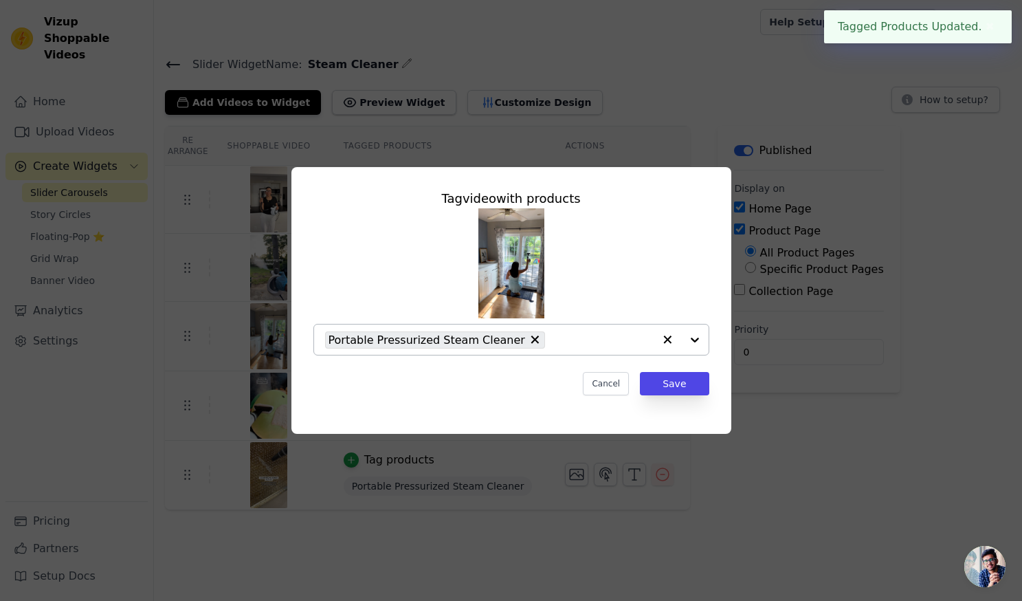
drag, startPoint x: 518, startPoint y: 338, endPoint x: 542, endPoint y: 353, distance: 28.4
click at [668, 384] on button "Save" at bounding box center [674, 383] width 69 height 23
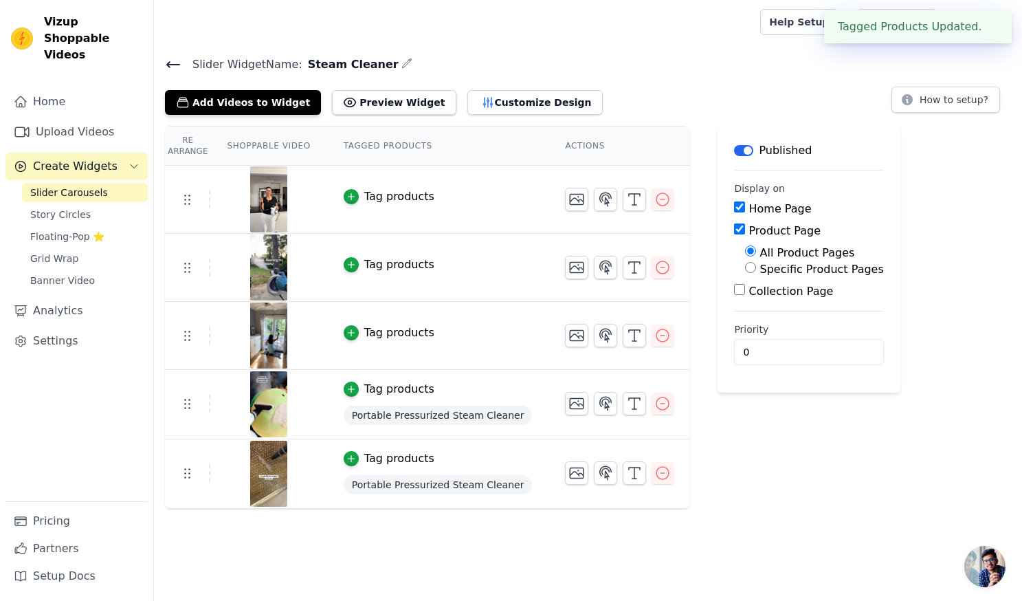
click at [401, 397] on td "Tag products Portable Pressurized Steam Cleaner" at bounding box center [438, 404] width 222 height 69
click at [401, 385] on div "Tag products" at bounding box center [399, 389] width 70 height 16
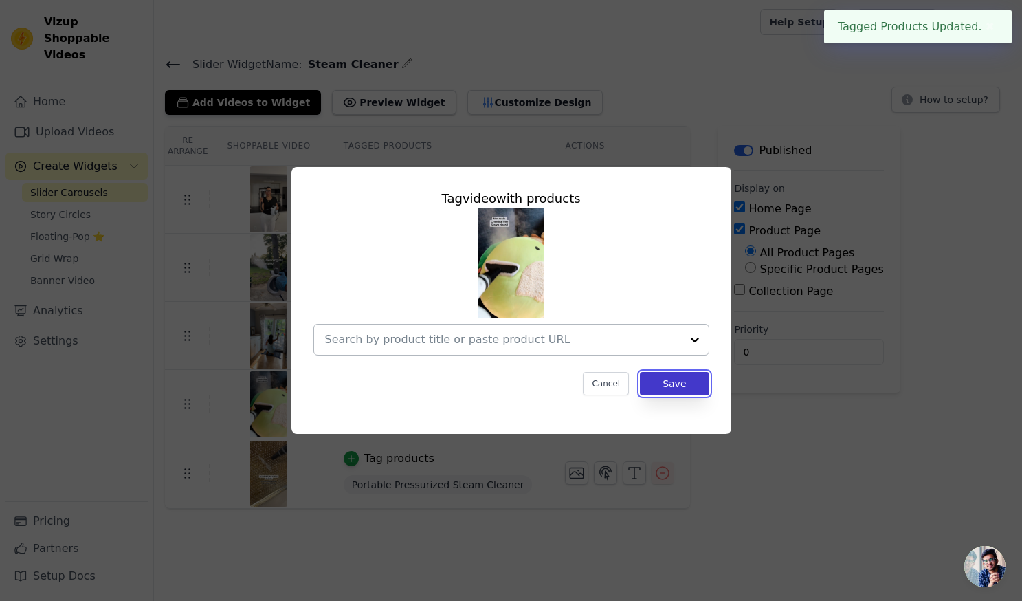
click at [670, 384] on button "Save" at bounding box center [674, 383] width 69 height 23
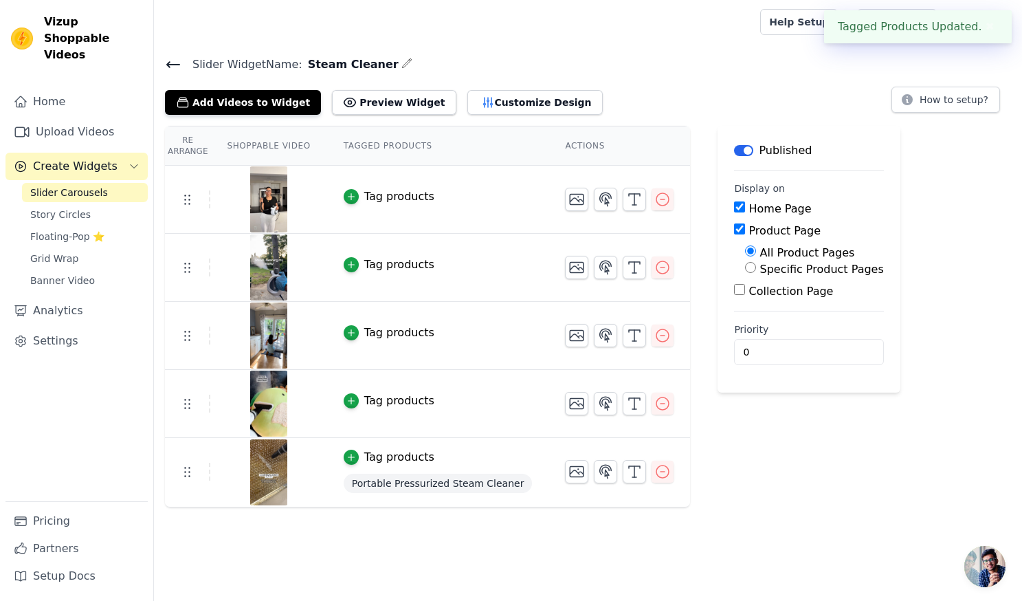
click at [401, 453] on div "Tag products" at bounding box center [399, 457] width 70 height 16
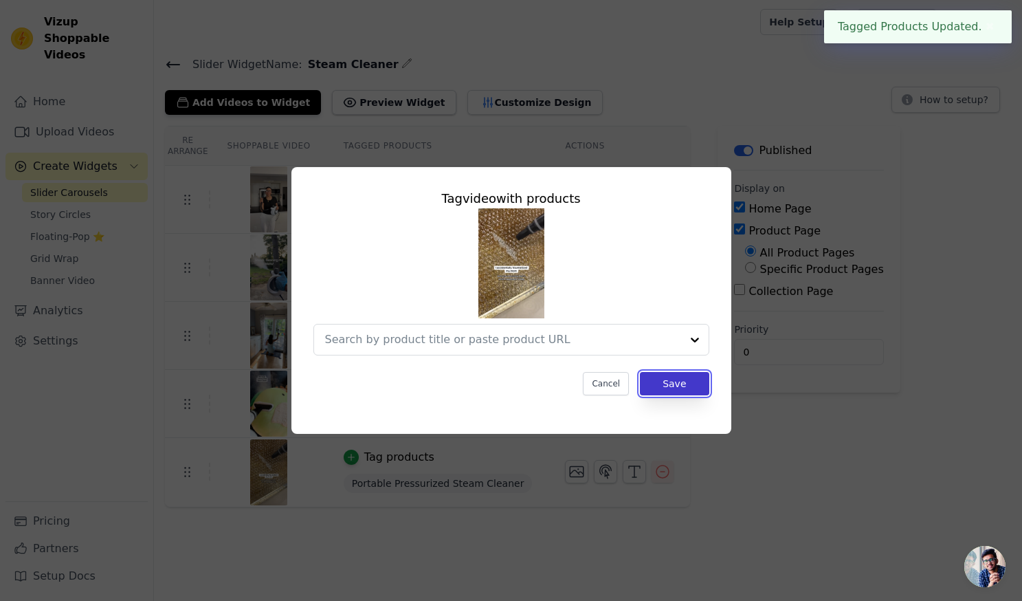
click at [671, 388] on button "Save" at bounding box center [674, 383] width 69 height 23
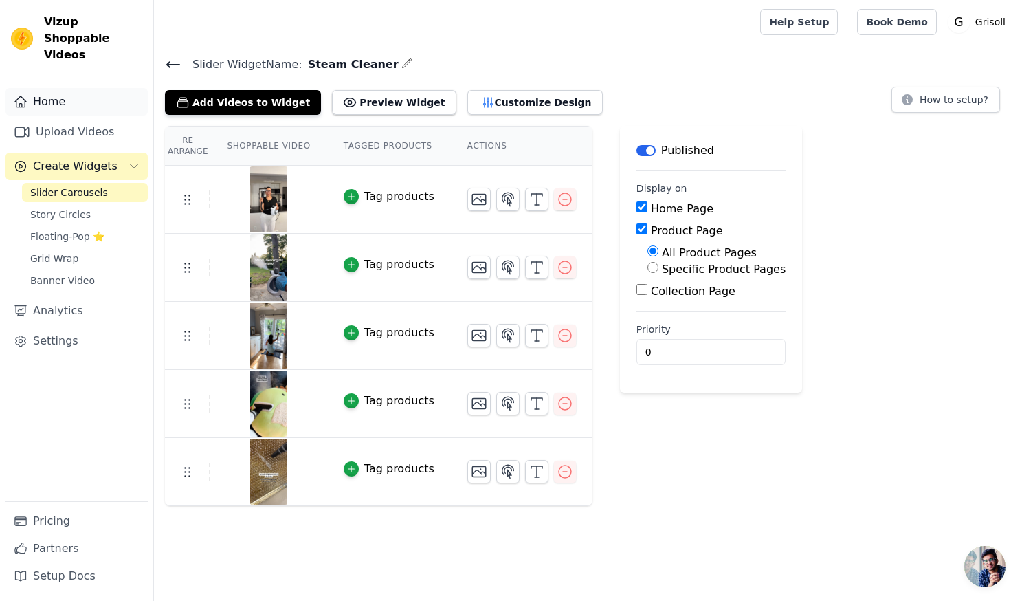
click at [53, 88] on link "Home" at bounding box center [76, 101] width 142 height 27
